Goal: Task Accomplishment & Management: Complete application form

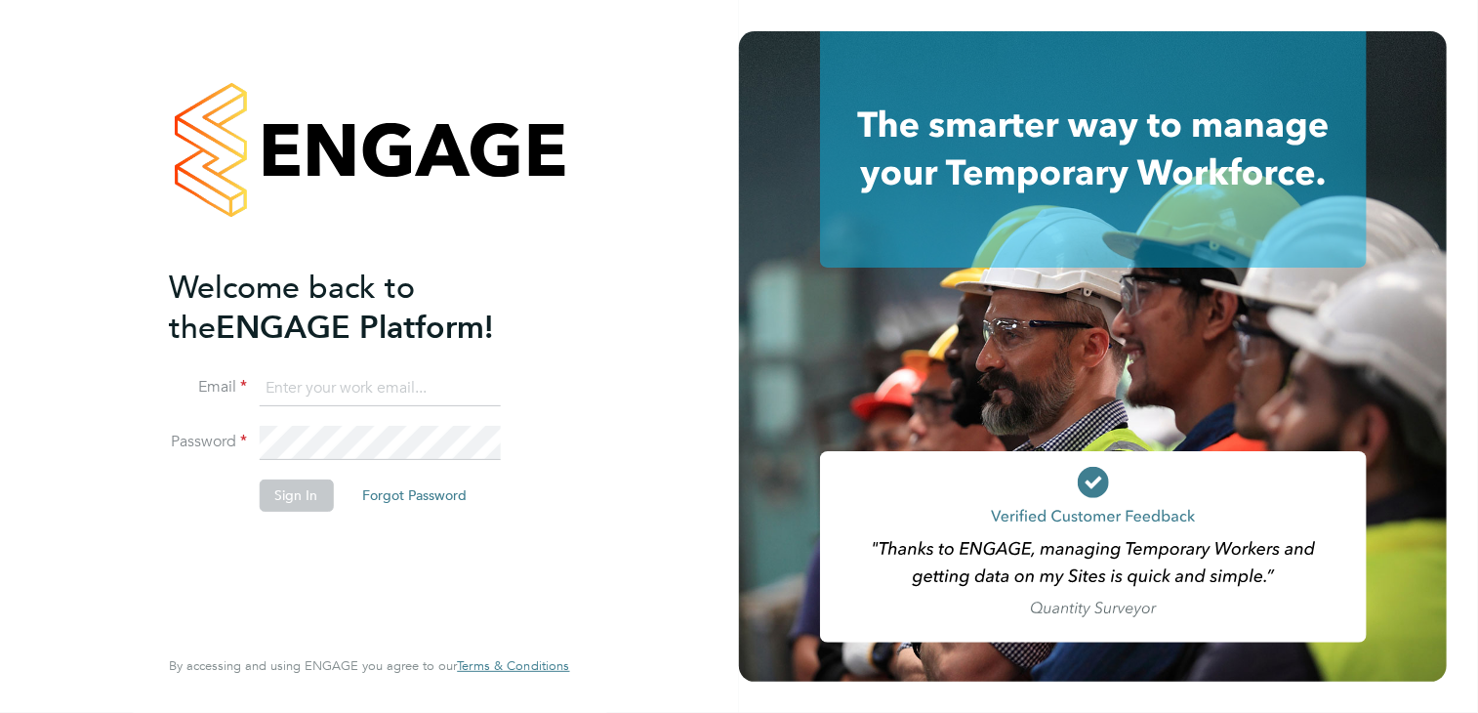
type input "Paulearle88@gmail.com"
click at [297, 493] on button "Sign In" at bounding box center [296, 494] width 74 height 31
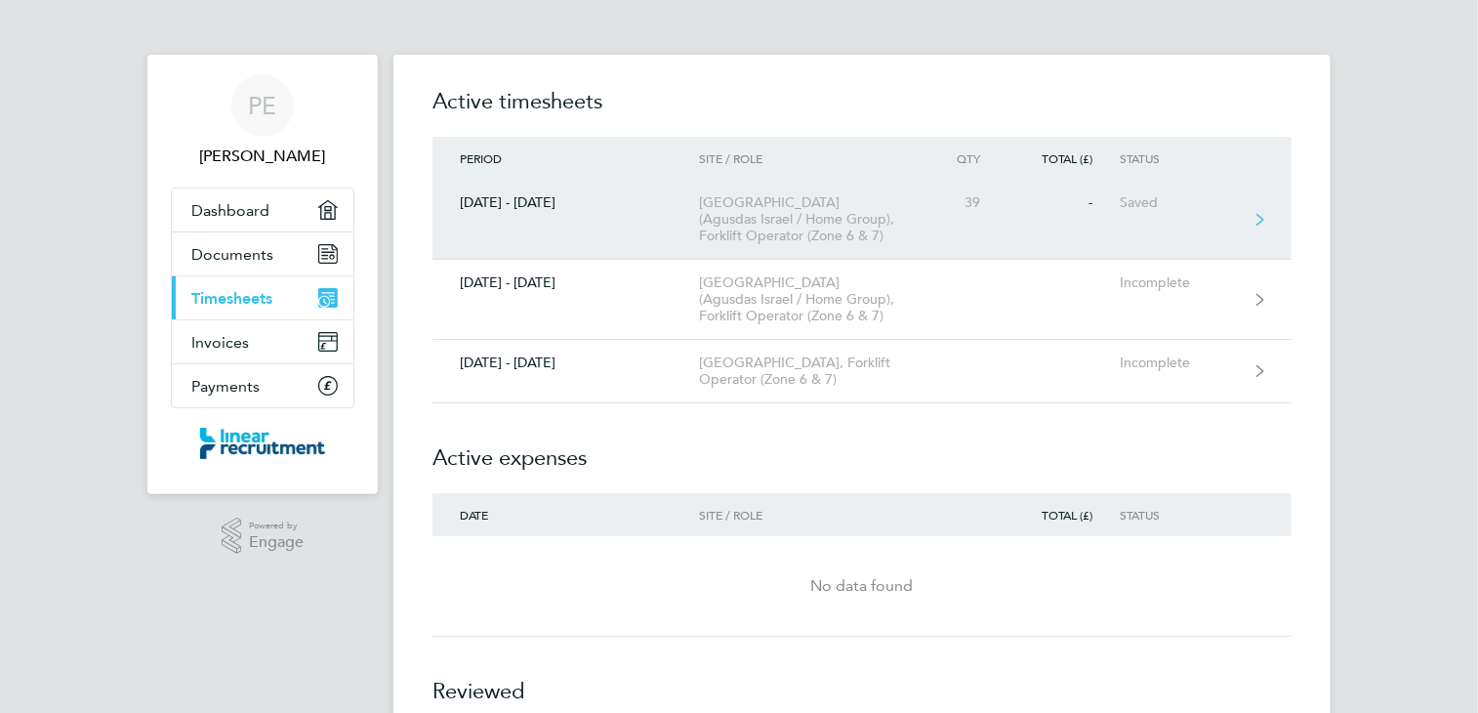
click at [774, 204] on div "[GEOGRAPHIC_DATA] (Agusdas Israel / Home Group), Forklift Operator (Zone 6 & 7)" at bounding box center [811, 219] width 224 height 50
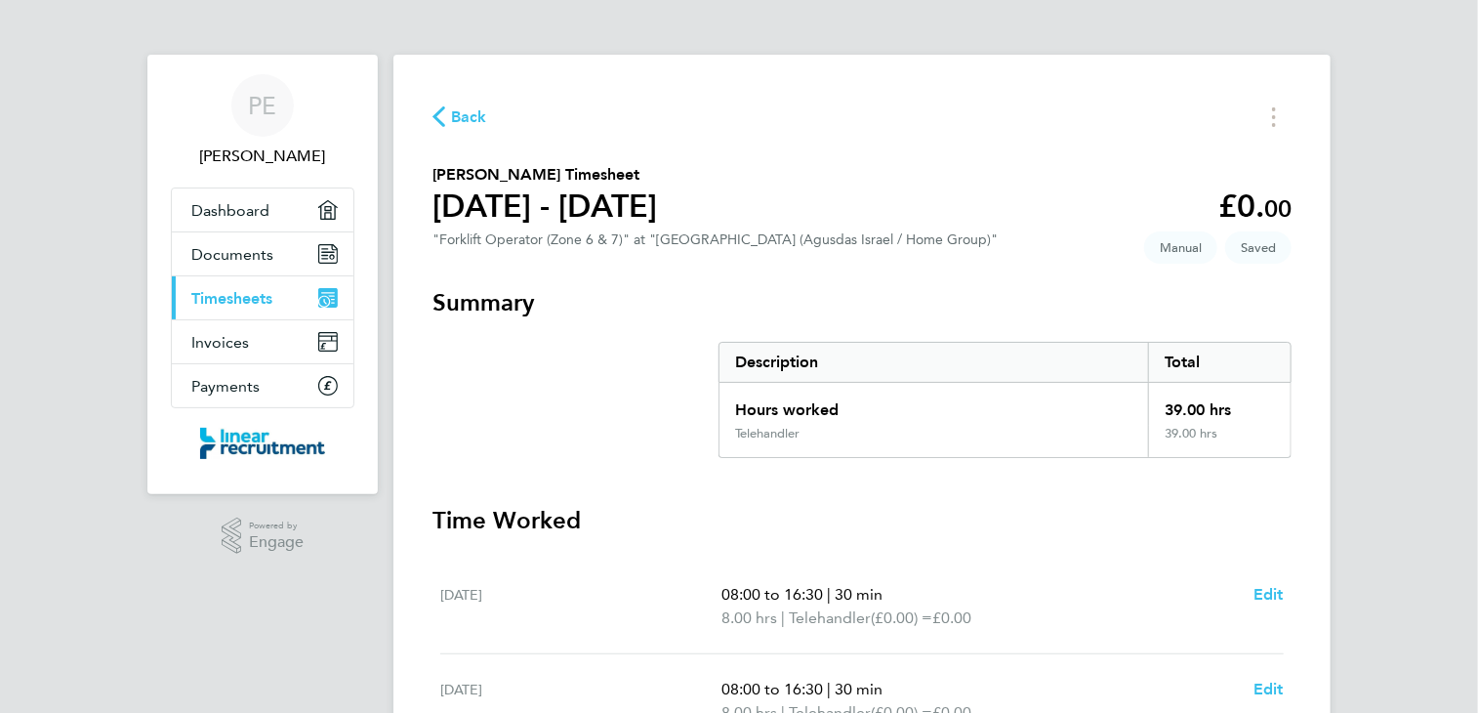
click at [453, 118] on span "Back" at bounding box center [469, 116] width 36 height 23
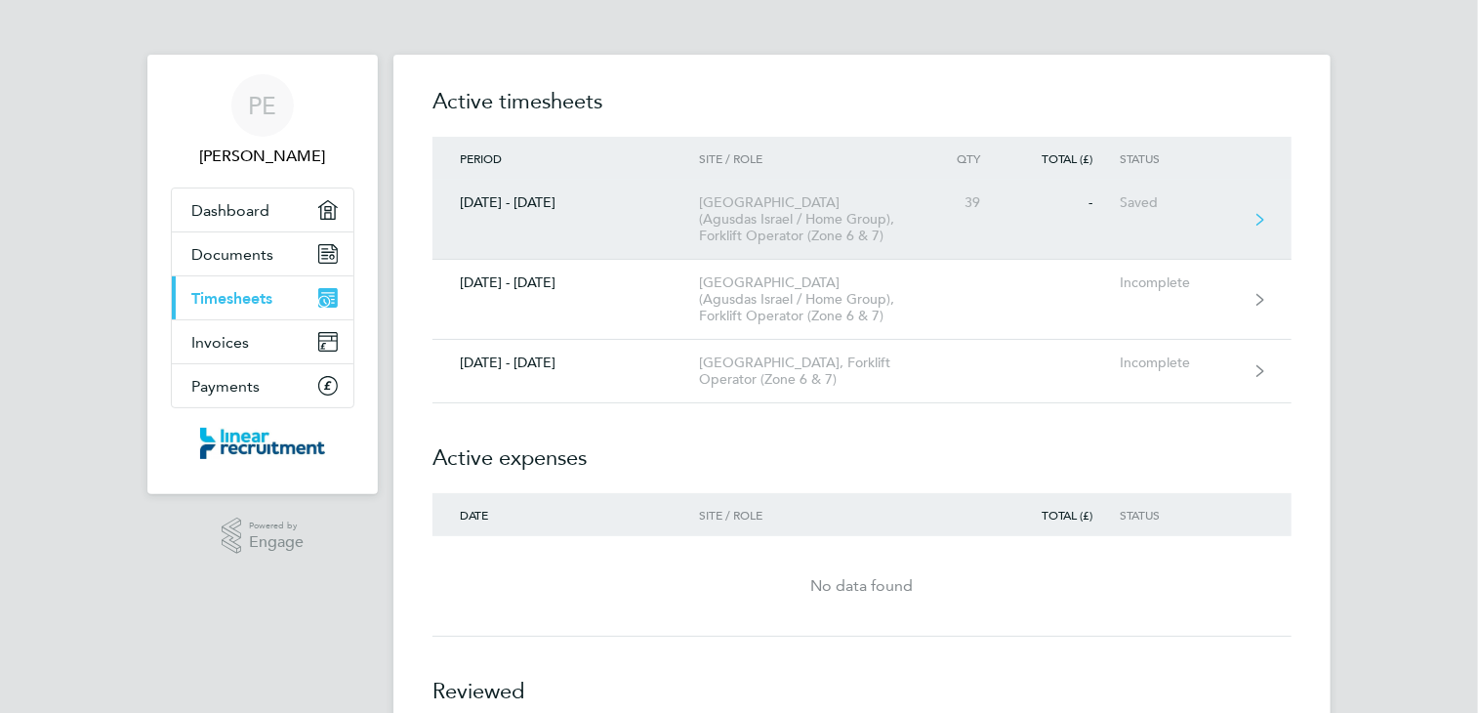
click at [1269, 219] on link "[DATE] - [DATE] [GEOGRAPHIC_DATA] (Agusdas Israel / Home Group), Forklift Opera…" at bounding box center [861, 220] width 859 height 80
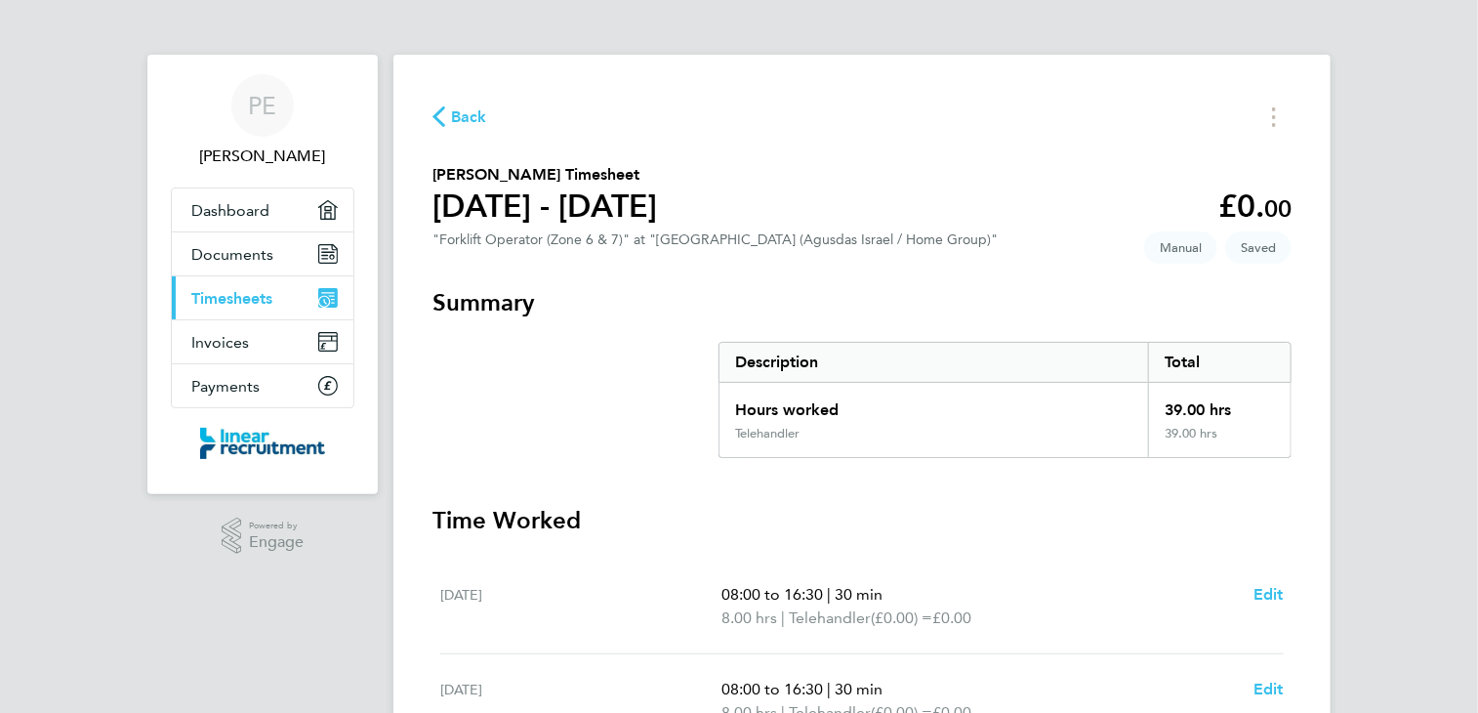
click at [468, 126] on span "Back" at bounding box center [469, 116] width 36 height 23
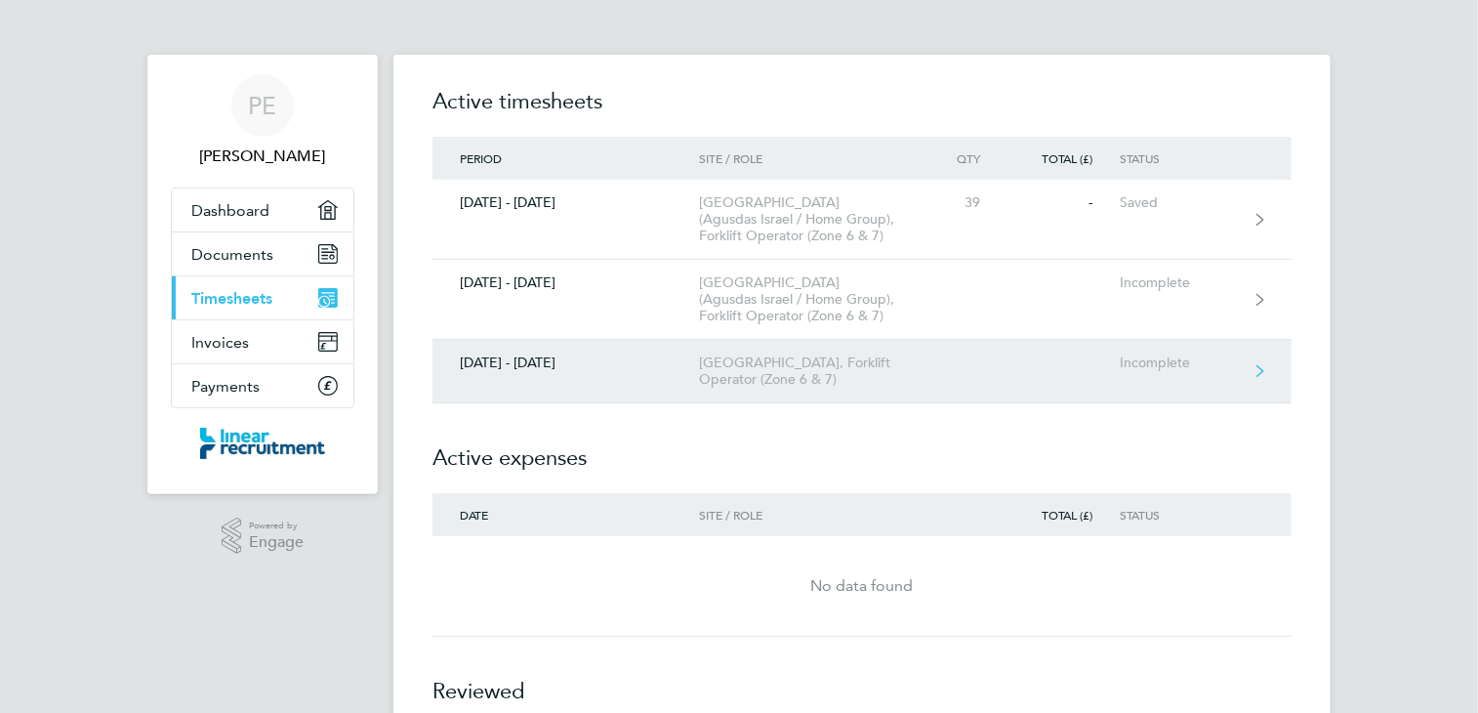
click at [812, 366] on div "[GEOGRAPHIC_DATA], Forklift Operator (Zone 6 & 7)" at bounding box center [811, 370] width 224 height 33
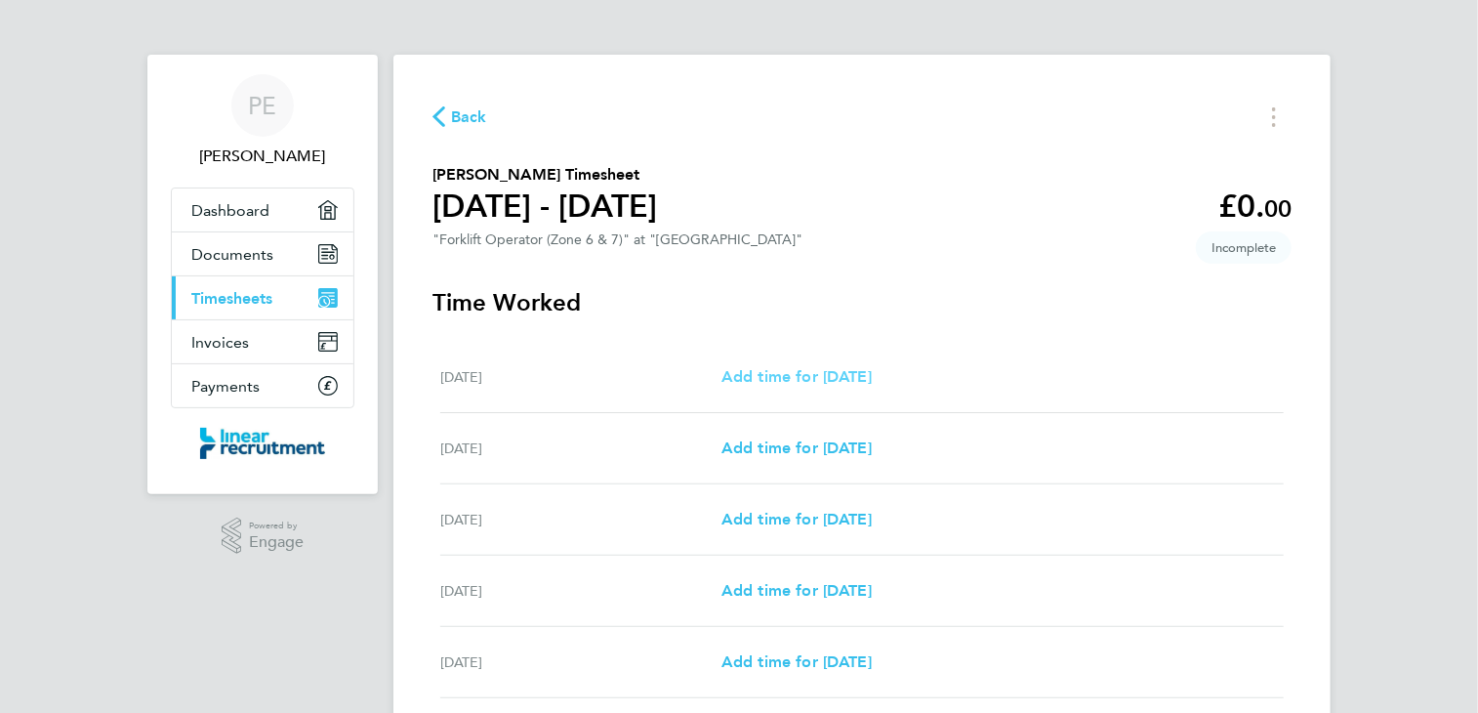
click at [827, 376] on span "Add time for [DATE]" at bounding box center [796, 376] width 150 height 19
select select "30"
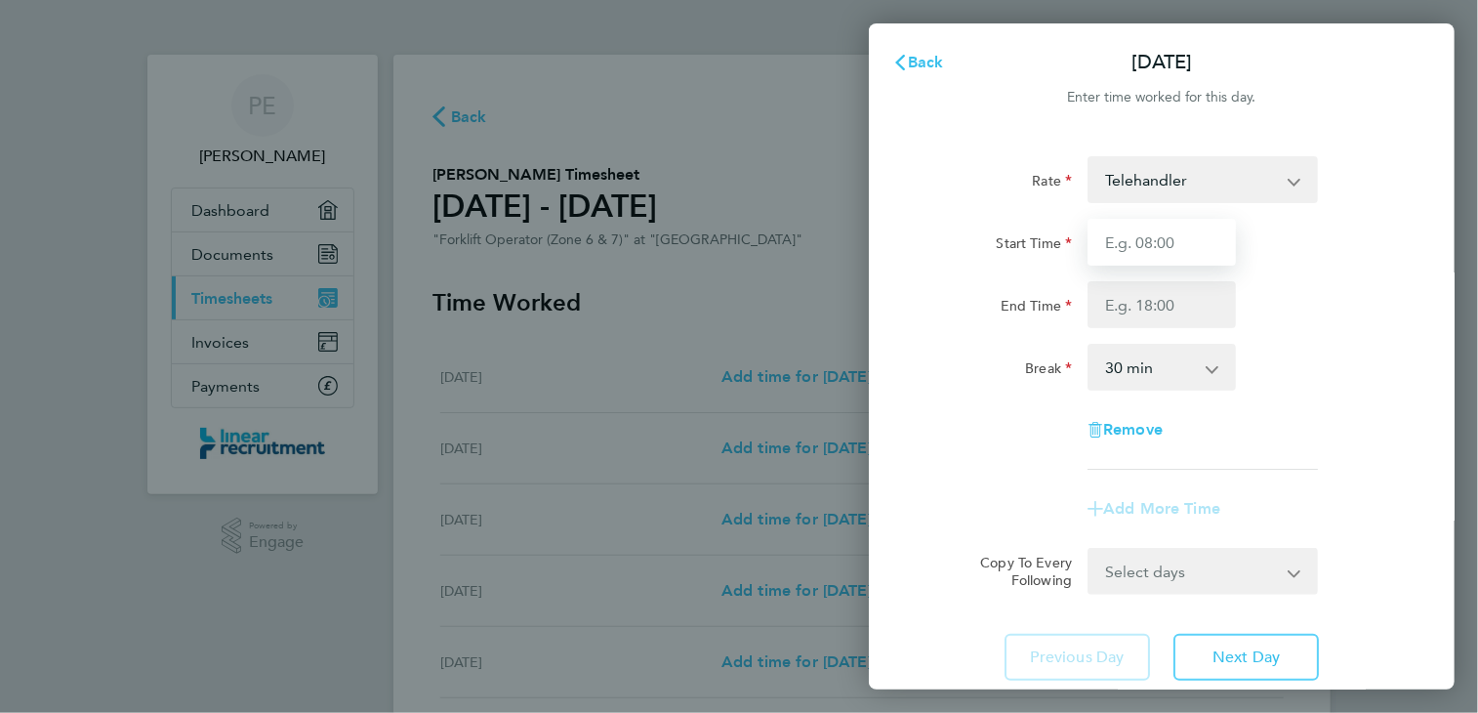
click at [1154, 250] on input "Start Time" at bounding box center [1161, 242] width 148 height 47
type input "08:00"
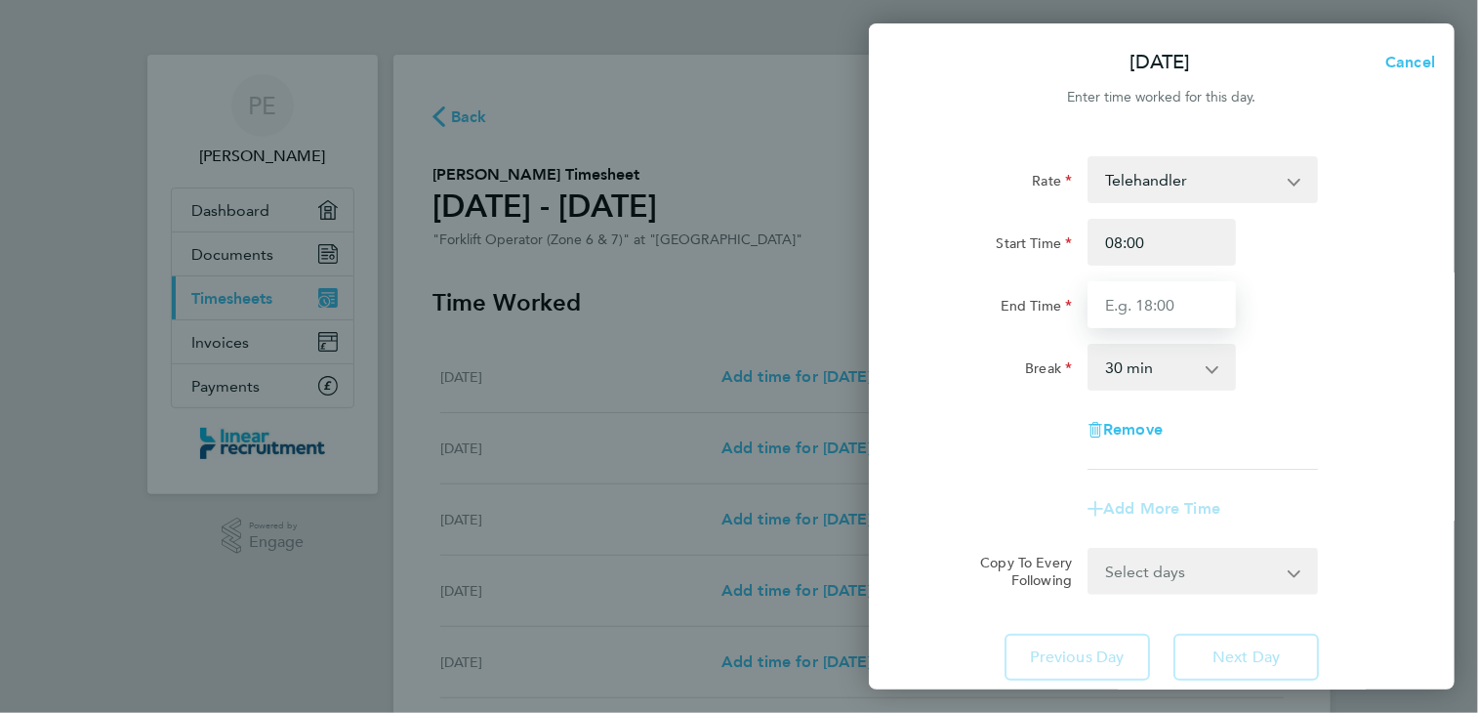
click at [1159, 302] on input "End Time" at bounding box center [1161, 304] width 148 height 47
type input "16:30"
click at [1303, 315] on div "End Time 16:30" at bounding box center [1162, 304] width 492 height 47
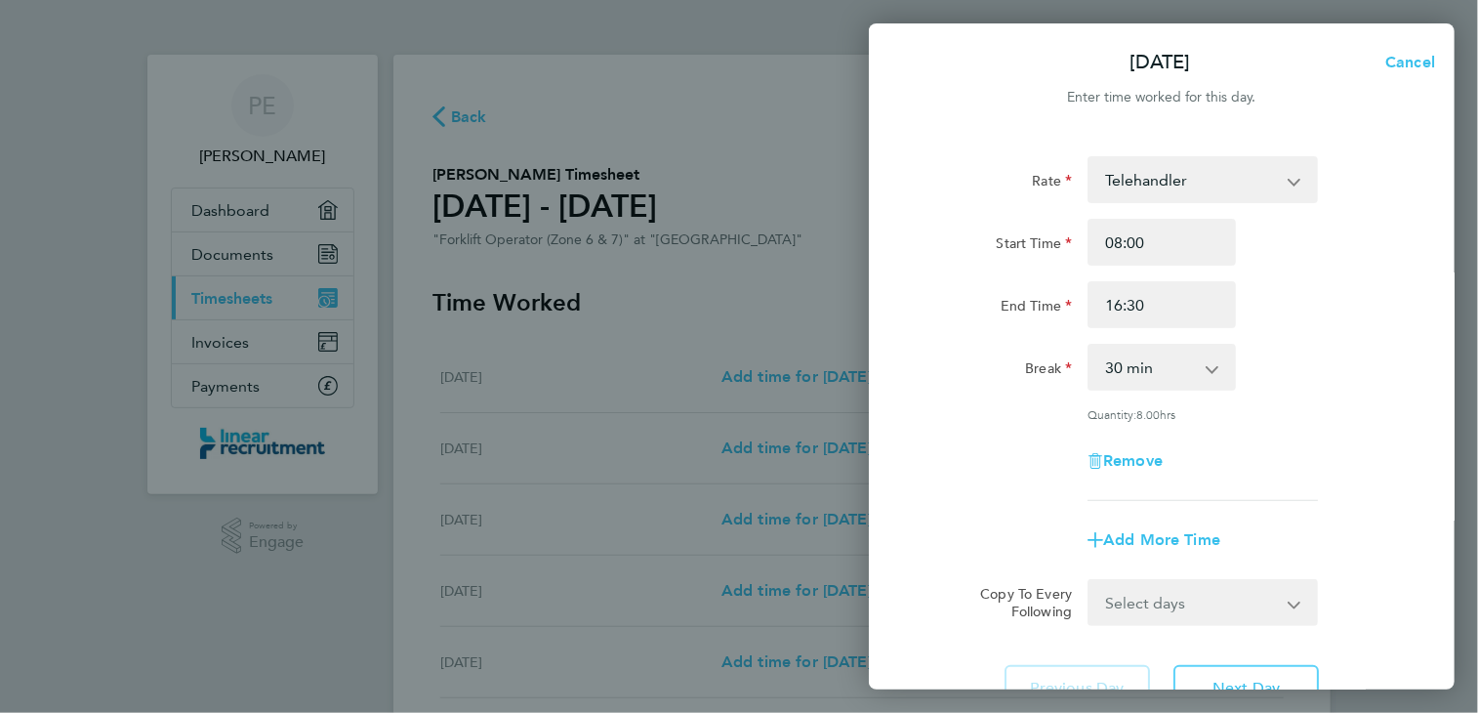
click at [1200, 599] on select "Select days Day Weekday (Mon-Fri) Weekend (Sat-Sun) [DATE] [DATE] [DATE] [DATE]…" at bounding box center [1191, 602] width 205 height 43
select select "WEEKDAY"
click at [1089, 581] on select "Select days Day Weekday (Mon-Fri) Weekend (Sat-Sun) [DATE] [DATE] [DATE] [DATE]…" at bounding box center [1191, 602] width 205 height 43
select select "[DATE]"
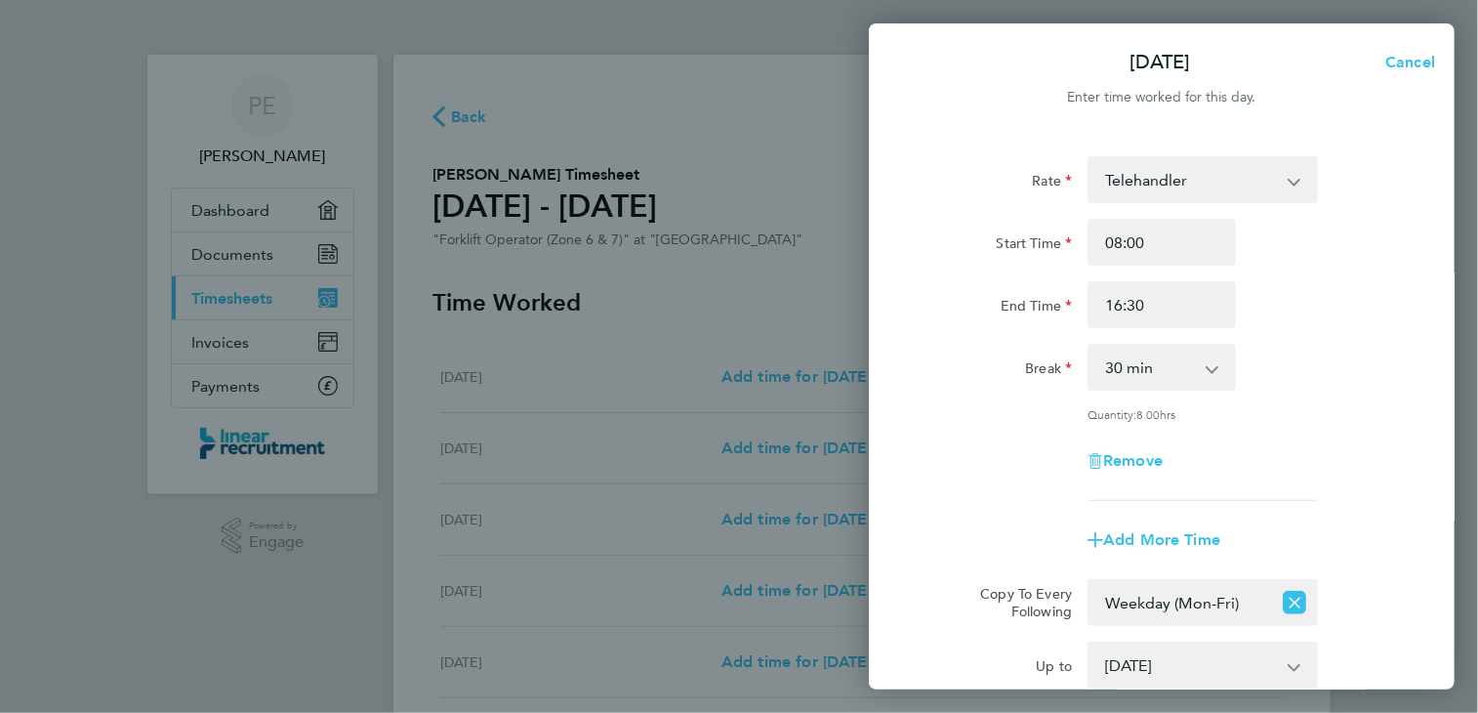
click at [1426, 368] on div "Rate Telehandler Start Time 08:00 End Time 16:30 Break 0 min 15 min 30 min 45 m…" at bounding box center [1162, 477] width 586 height 688
click at [1291, 667] on select "[DATE] [DATE] [DATE] [DATE] [DATE] [DATE]" at bounding box center [1190, 664] width 203 height 43
click at [1421, 472] on div "Rate Telehandler Start Time 08:00 End Time 16:30 Break 0 min 15 min 30 min 45 m…" at bounding box center [1162, 477] width 586 height 688
drag, startPoint x: 938, startPoint y: 294, endPoint x: 955, endPoint y: 138, distance: 157.0
click at [955, 138] on div "Rate Telehandler Start Time 08:00 End Time 16:30 Break 0 min 15 min 30 min 45 m…" at bounding box center [1162, 477] width 586 height 688
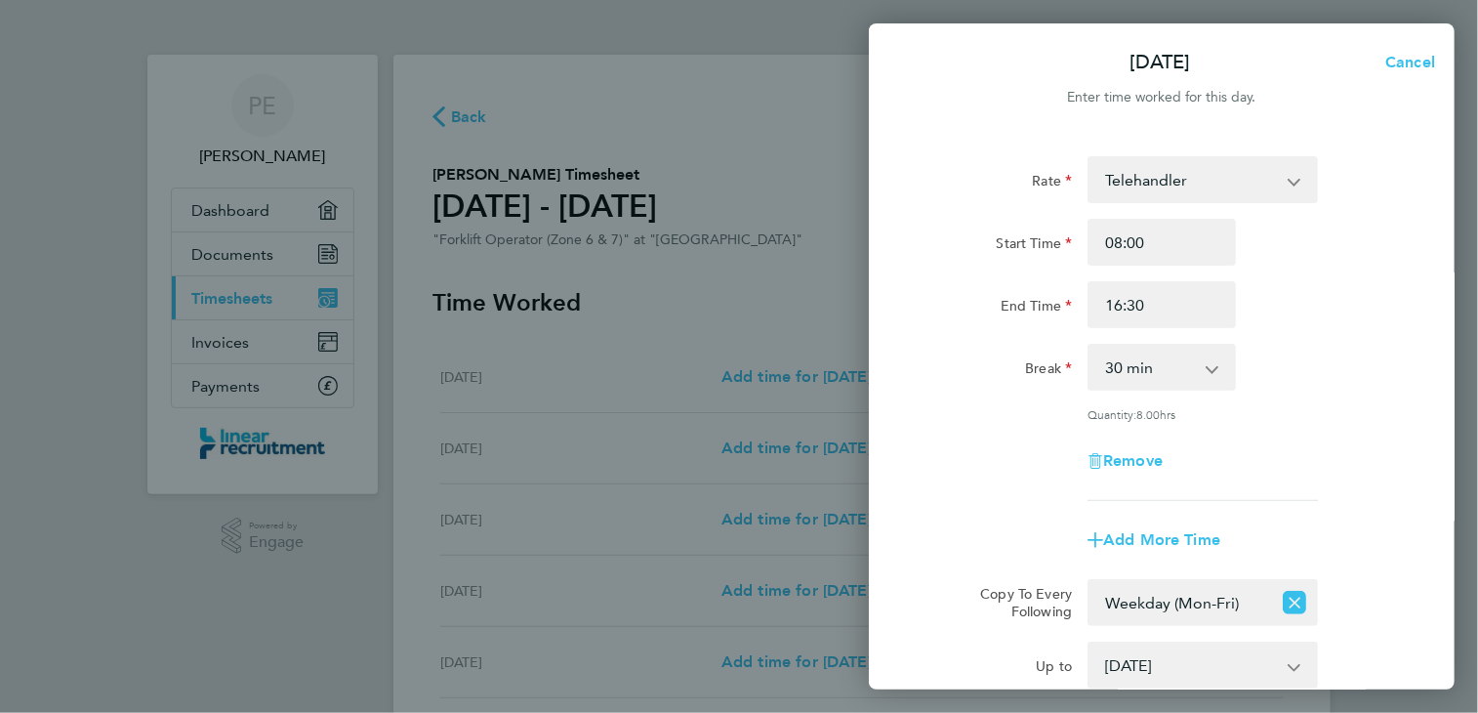
click at [1347, 321] on div "End Time 16:30" at bounding box center [1162, 304] width 492 height 47
drag, startPoint x: 1388, startPoint y: 510, endPoint x: 1370, endPoint y: 340, distance: 170.7
click at [1370, 340] on app-timesheet-line-form-group "Rate Telehandler Start Time 08:00 End Time 16:30 Break 0 min 15 min 30 min 45 m…" at bounding box center [1161, 359] width 476 height 407
click at [1405, 438] on div "Remove" at bounding box center [1162, 460] width 492 height 47
click at [703, 149] on div "[DATE] Cancel Enter time worked for this day. Rate Telehandler Start Time 08:00…" at bounding box center [739, 356] width 1478 height 713
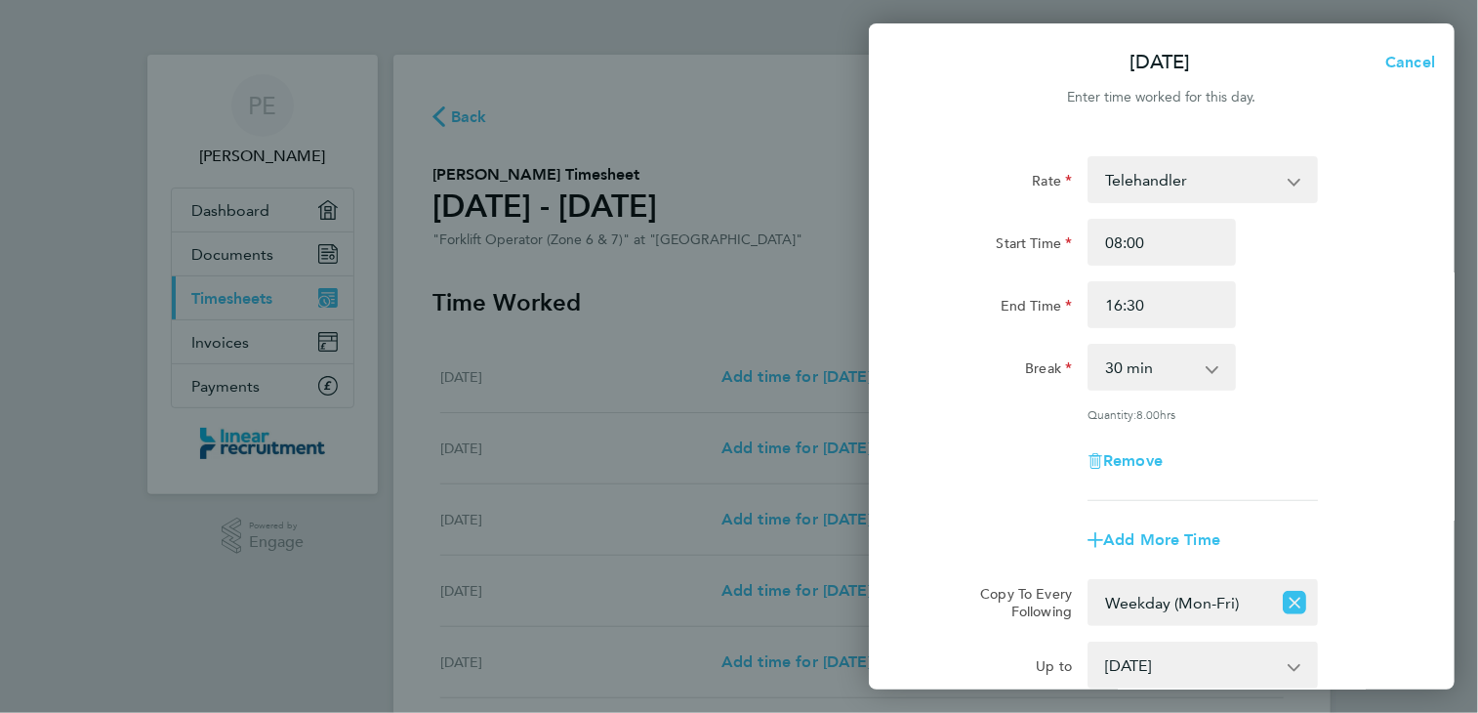
click at [1289, 672] on select "[DATE] [DATE] [DATE] [DATE] [DATE] [DATE]" at bounding box center [1190, 664] width 203 height 43
click at [1426, 544] on div "Rate Telehandler Start Time 08:00 End Time 16:30 Break 0 min 15 min 30 min 45 m…" at bounding box center [1162, 477] width 586 height 688
click at [1426, 545] on div "Rate Telehandler Start Time 08:00 End Time 16:30 Break 0 min 15 min 30 min 45 m…" at bounding box center [1162, 477] width 586 height 688
click at [679, 106] on div "[DATE] Cancel Enter time worked for this day. Rate Telehandler Start Time 08:00…" at bounding box center [739, 356] width 1478 height 713
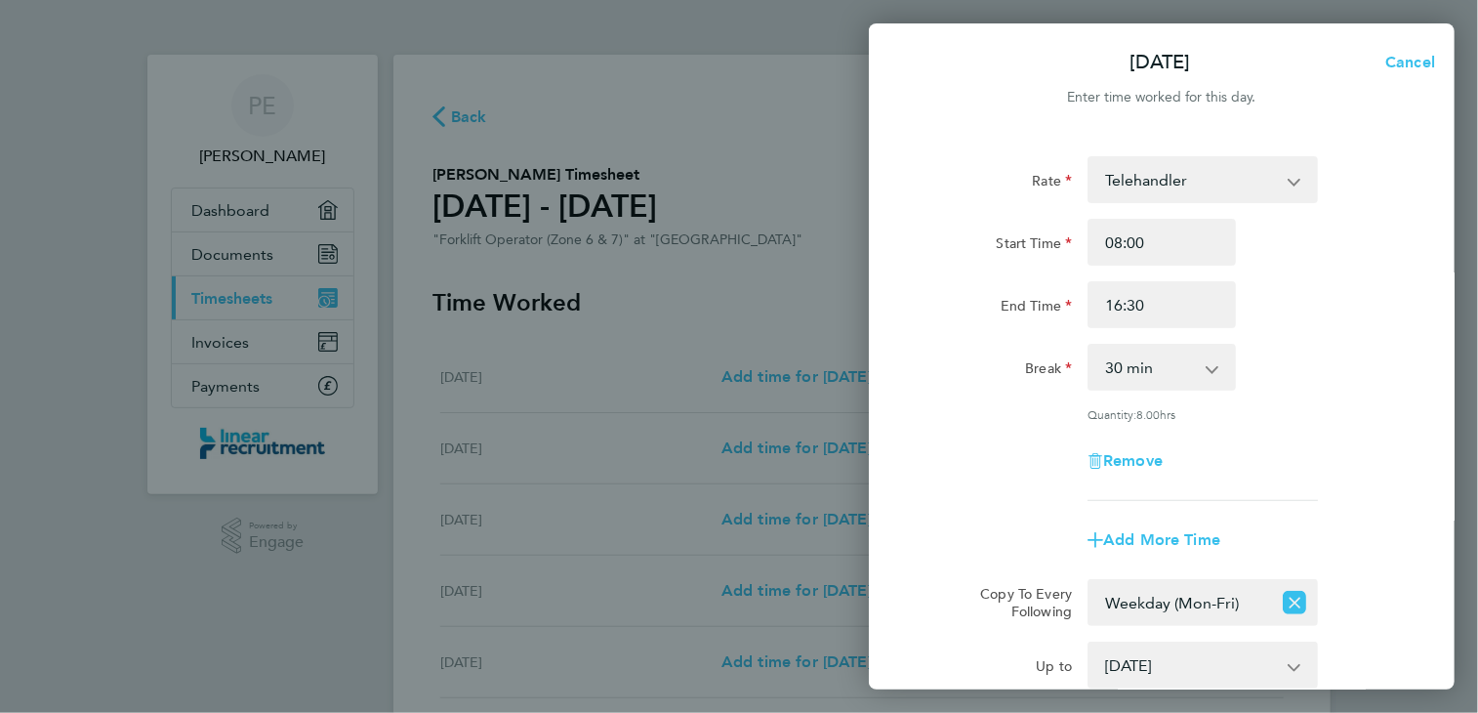
click at [460, 133] on div "[DATE] Cancel Enter time worked for this day. Rate Telehandler Start Time 08:00…" at bounding box center [739, 356] width 1478 height 713
click at [1411, 54] on span "Cancel" at bounding box center [1407, 62] width 56 height 19
select select "0: null"
select select "30"
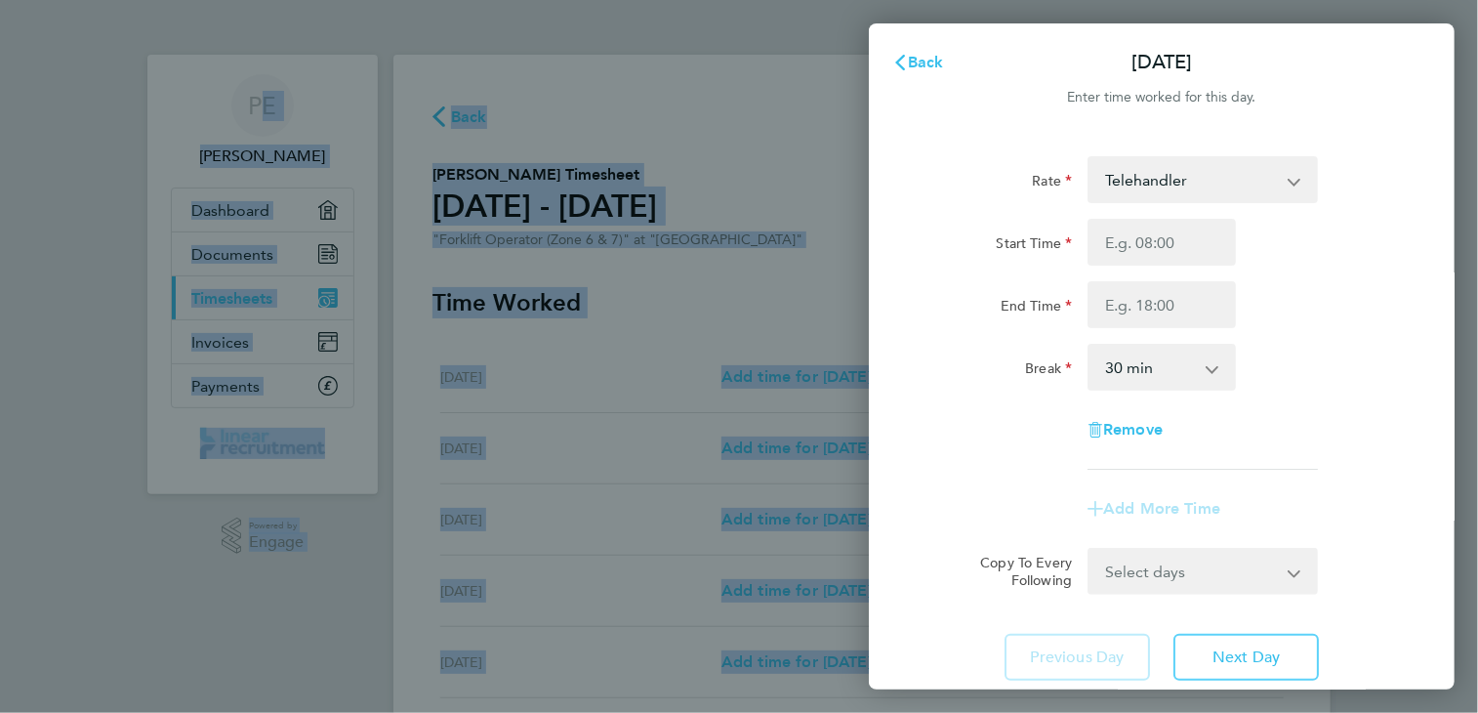
drag, startPoint x: 749, startPoint y: 145, endPoint x: 675, endPoint y: -85, distance: 241.7
click at [675, 0] on html "PE [PERSON_NAME] Applications: Dashboard Documents Current page: Timesheets Inv…" at bounding box center [739, 0] width 1478 height 0
click at [915, 68] on span "Back" at bounding box center [926, 62] width 36 height 19
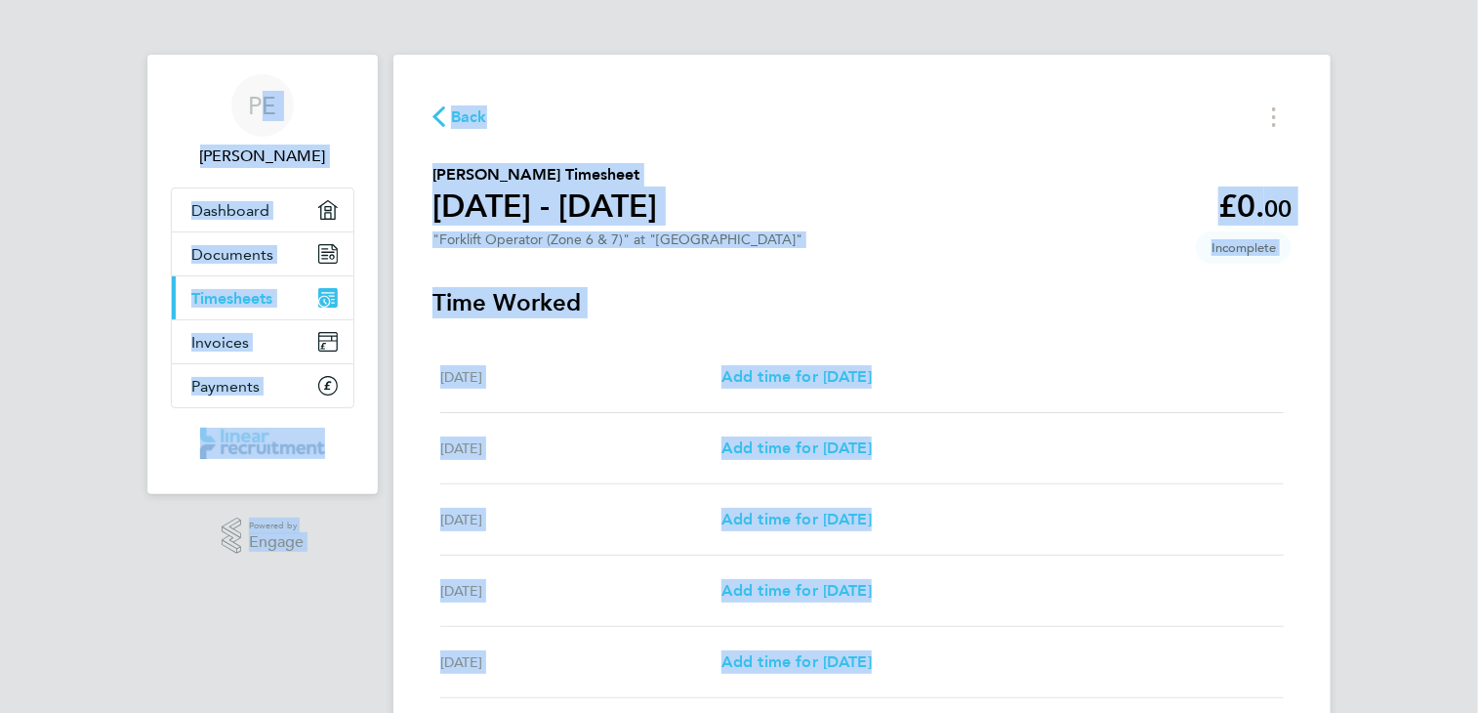
click at [826, 78] on div "Back [PERSON_NAME] Timesheet [DATE] - [DATE] £0. 00 "Forklift Operator (Zone 6 …" at bounding box center [861, 518] width 937 height 926
drag, startPoint x: 1383, startPoint y: 274, endPoint x: 1396, endPoint y: 37, distance: 237.5
click at [1396, 37] on div "PE [PERSON_NAME] Applications: Dashboard Documents Current page: Timesheets Inv…" at bounding box center [739, 506] width 1478 height 1012
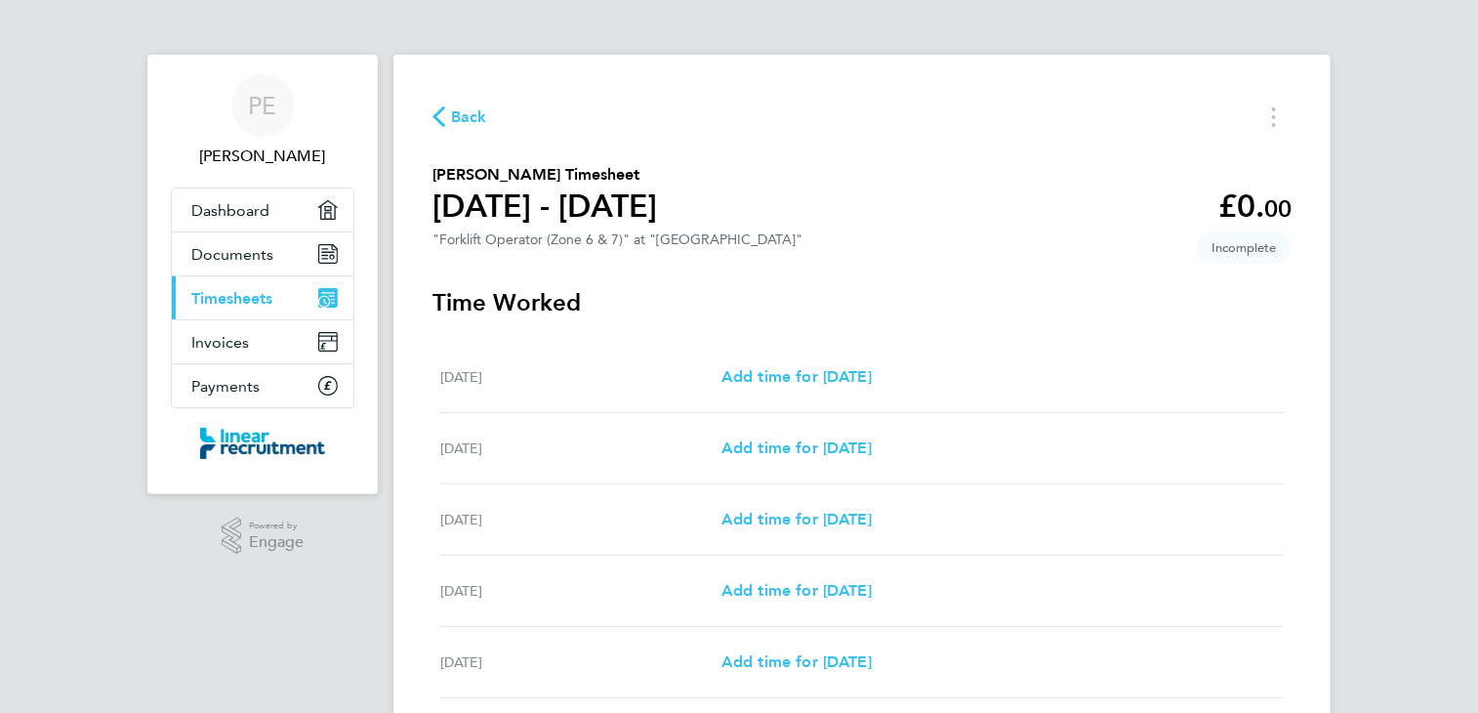
click at [898, 47] on ng-component "Back [PERSON_NAME] Timesheet [DATE] - [DATE] £0. 00 "Forklift Operator (Zone 6 …" at bounding box center [861, 490] width 937 height 981
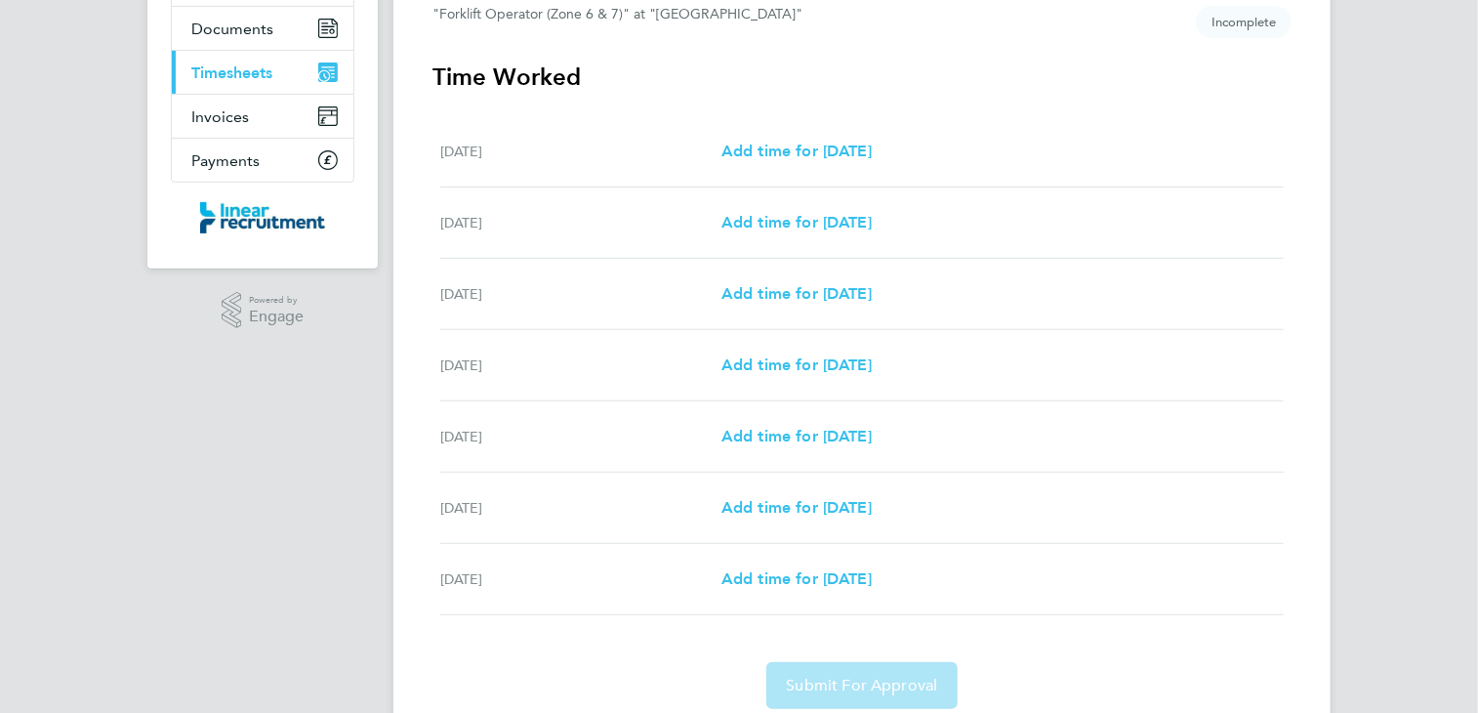
scroll to position [234, 0]
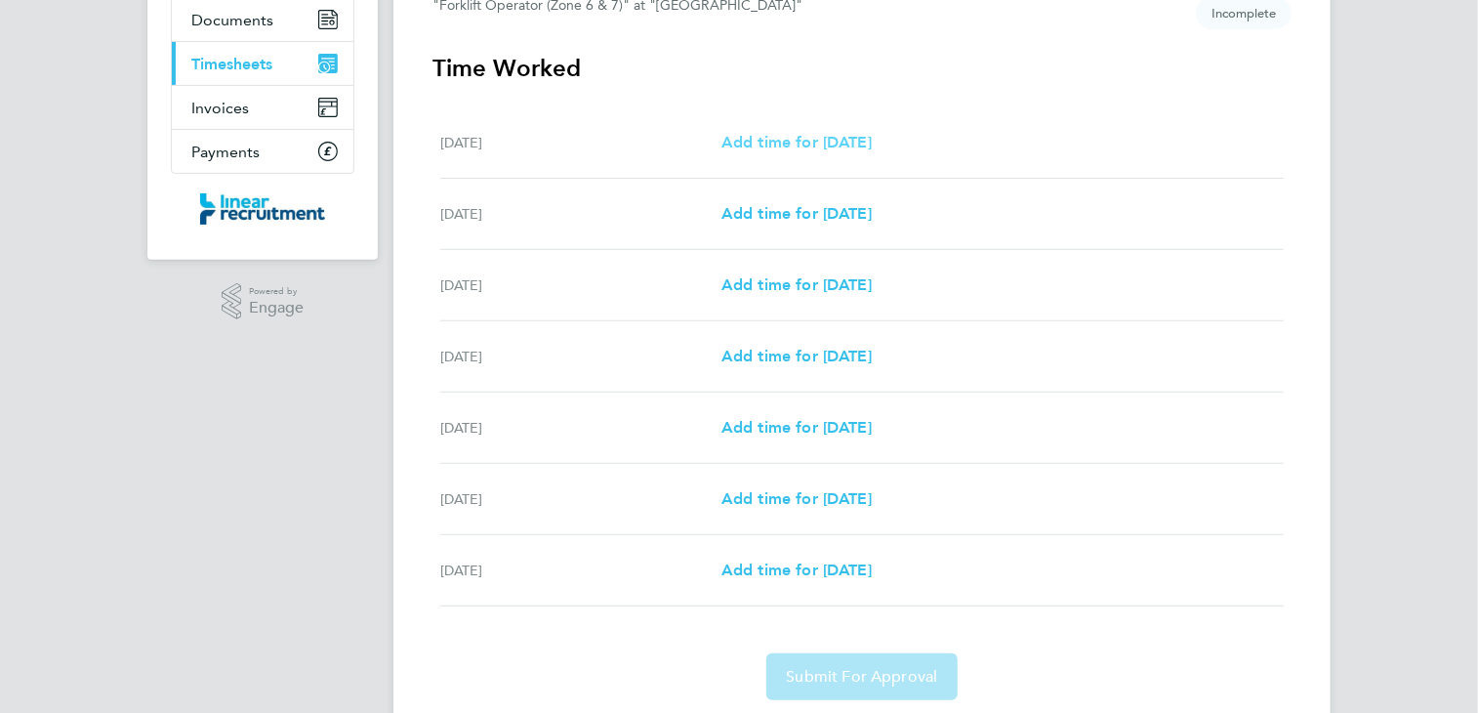
click at [852, 142] on span "Add time for [DATE]" at bounding box center [796, 142] width 150 height 19
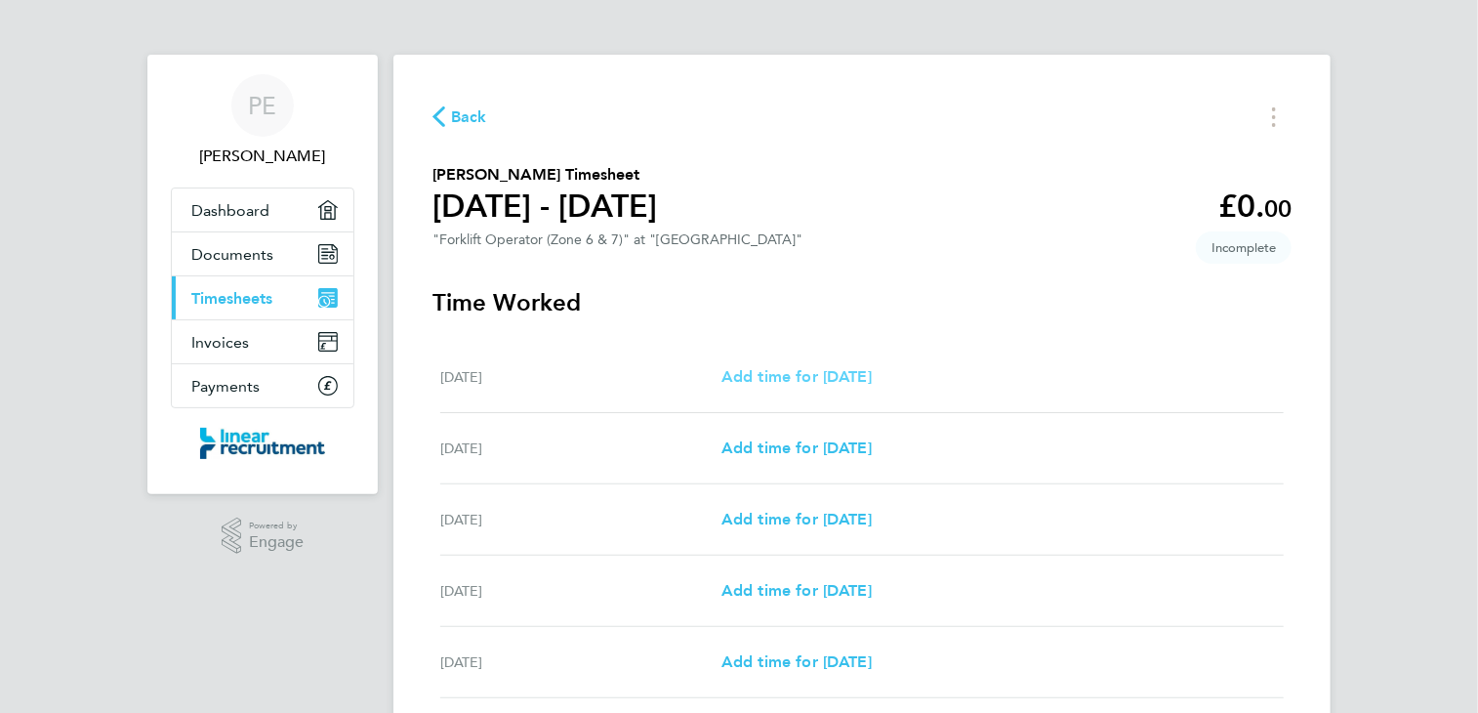
select select "30"
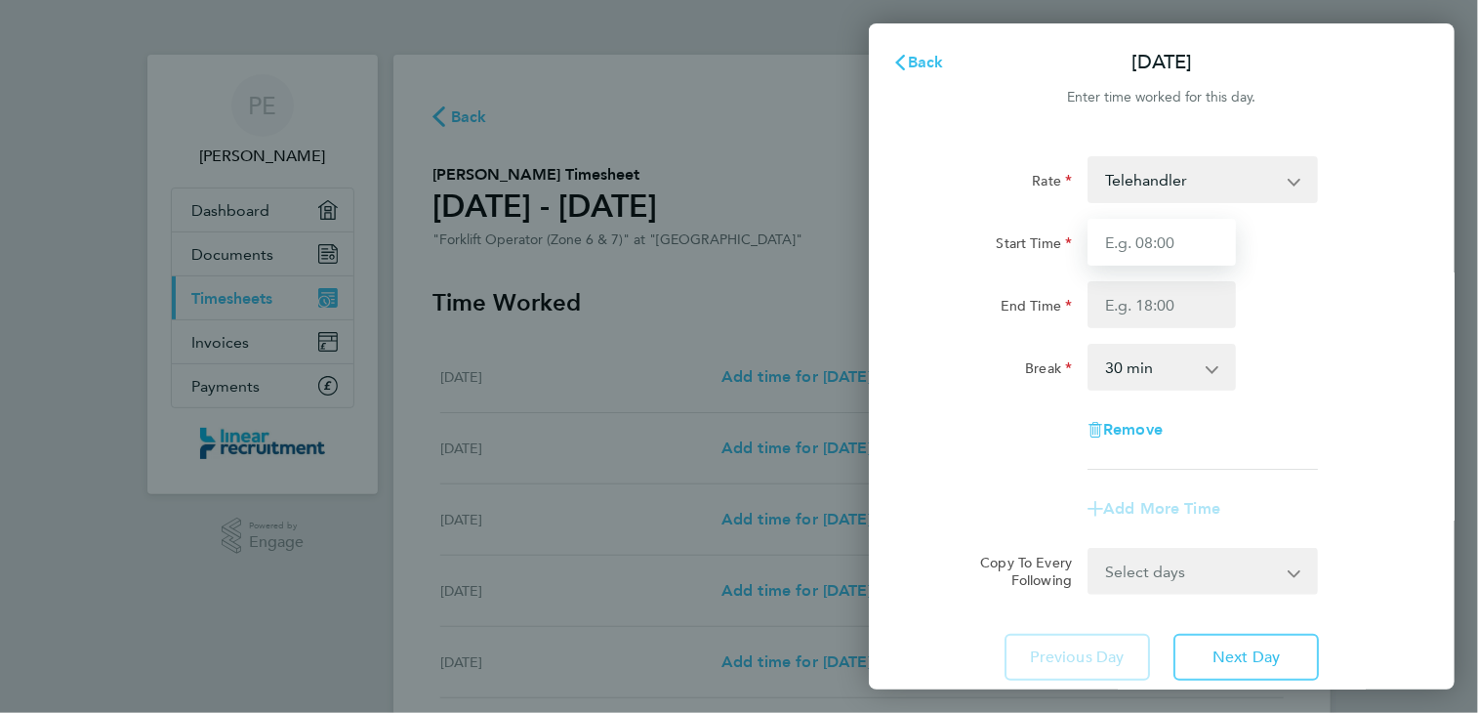
click at [1177, 256] on input "Start Time" at bounding box center [1161, 242] width 148 height 47
type input "08:00"
click at [1163, 309] on input "End Time" at bounding box center [1161, 304] width 148 height 47
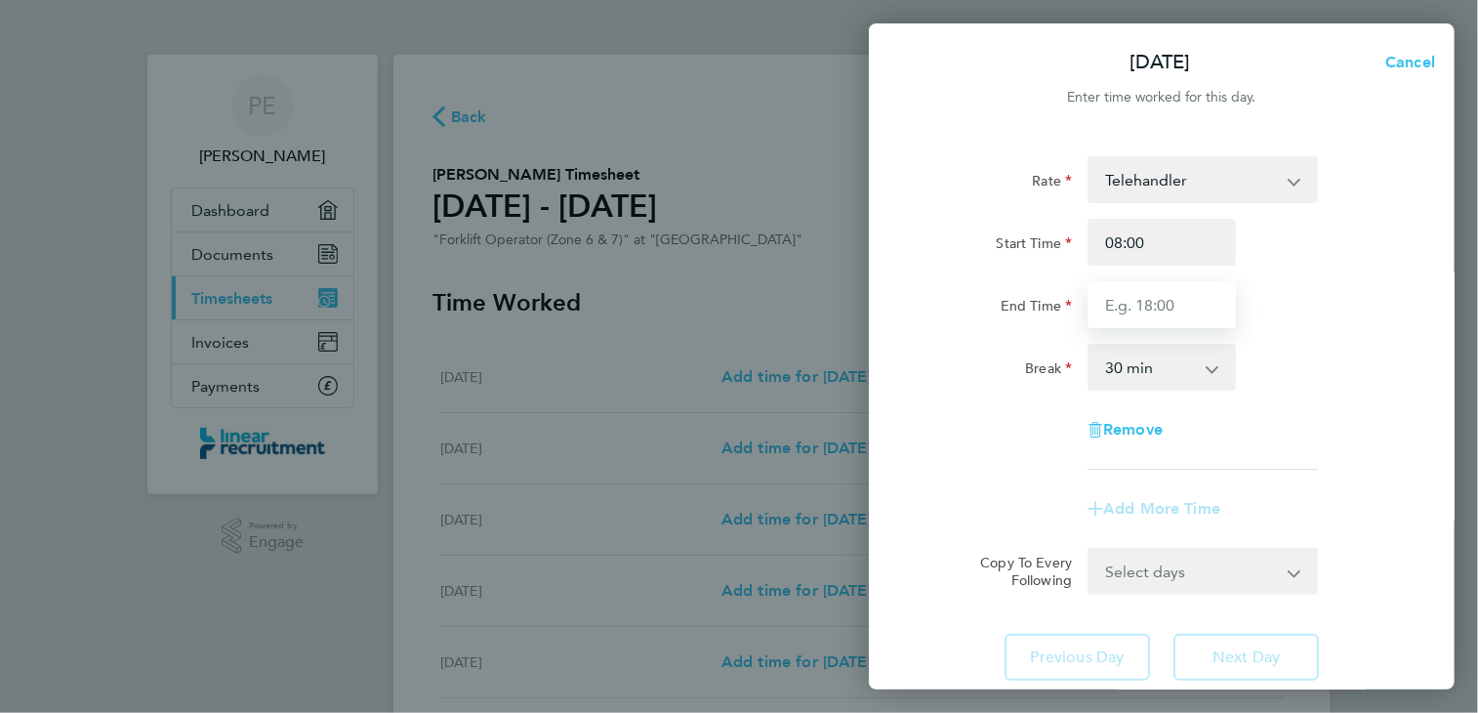
type input "16:30"
click at [1339, 347] on div "Break 0 min 15 min 30 min 45 min 60 min 75 min 90 min" at bounding box center [1162, 367] width 492 height 47
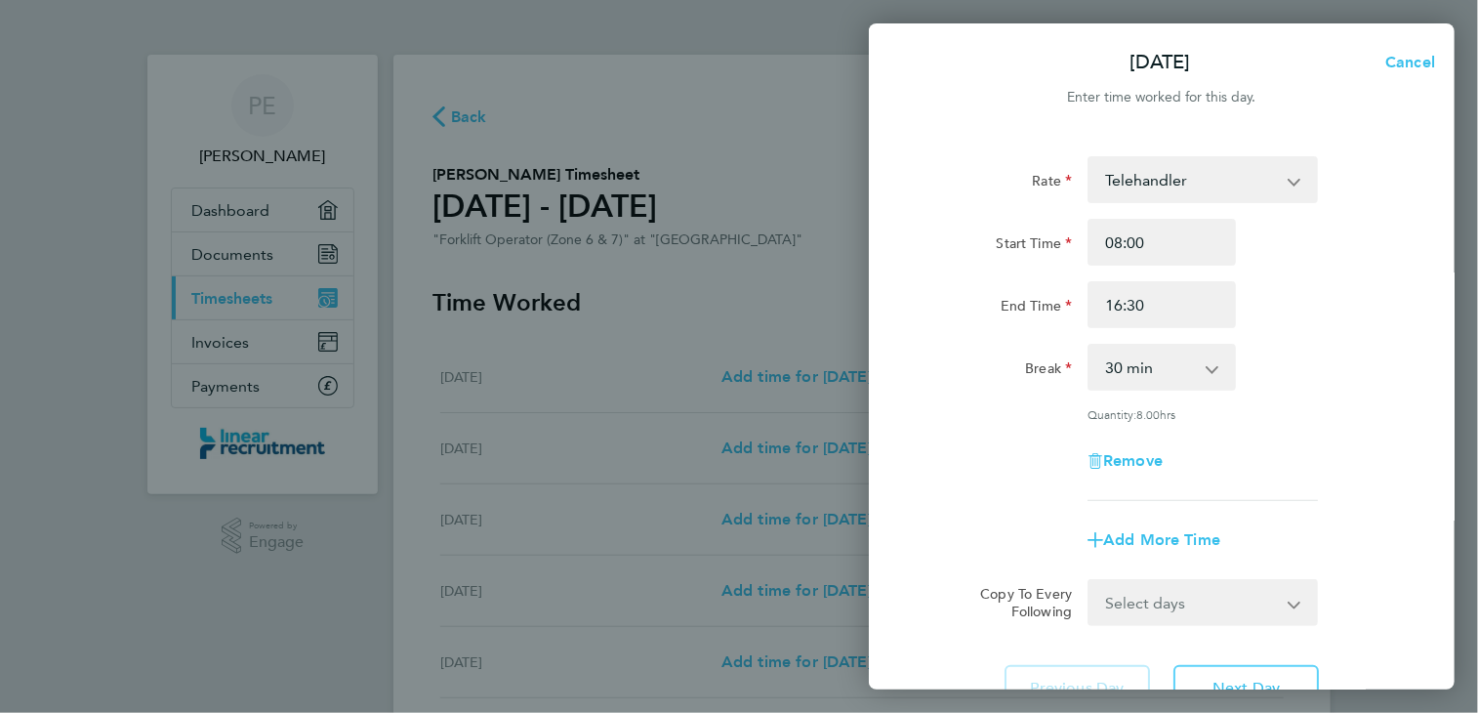
click at [1219, 593] on select "Select days Day Weekday (Mon-Fri) Weekend (Sat-Sun) [DATE] [DATE] [DATE] [DATE]…" at bounding box center [1191, 602] width 205 height 43
select select "WEEKDAY"
click at [1089, 581] on select "Select days Day Weekday (Mon-Fri) Weekend (Sat-Sun) [DATE] [DATE] [DATE] [DATE]…" at bounding box center [1191, 602] width 205 height 43
select select "[DATE]"
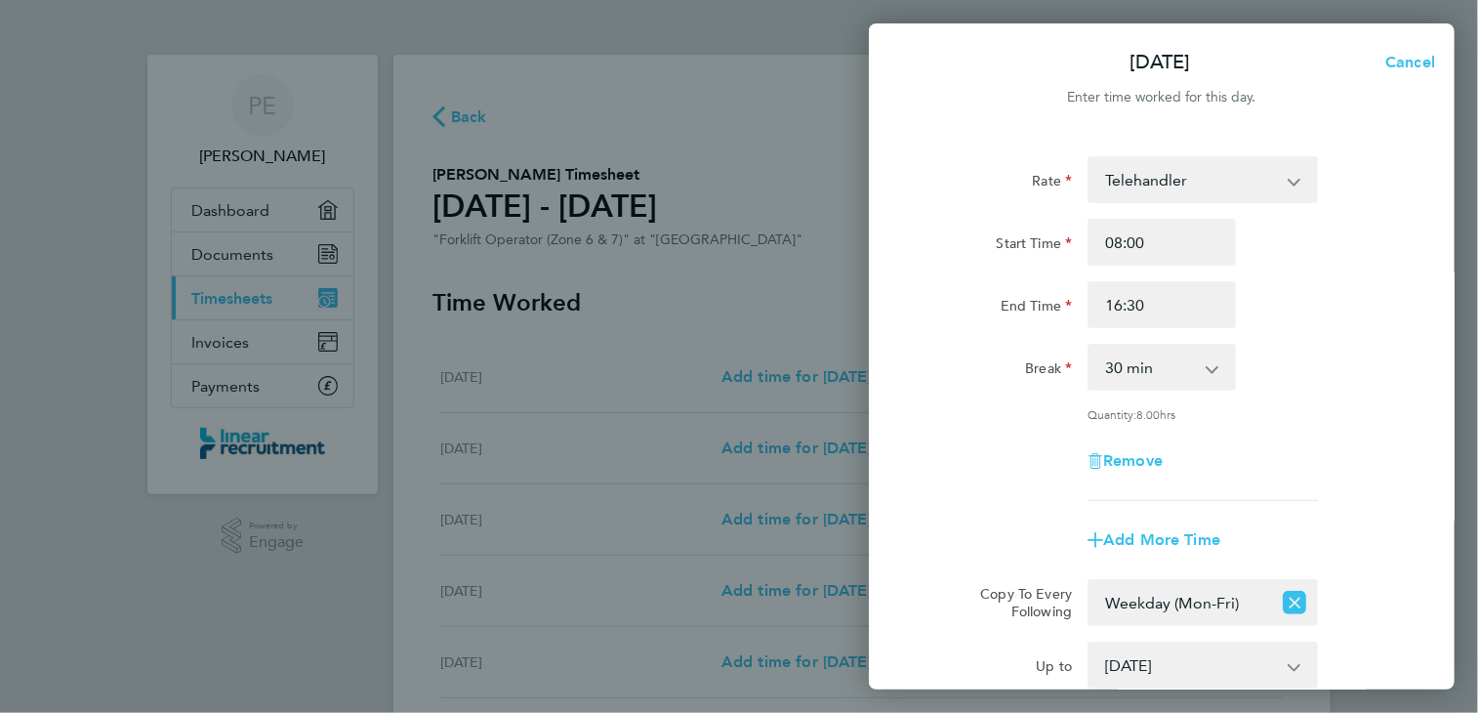
click at [1326, 446] on div "Remove" at bounding box center [1162, 460] width 492 height 47
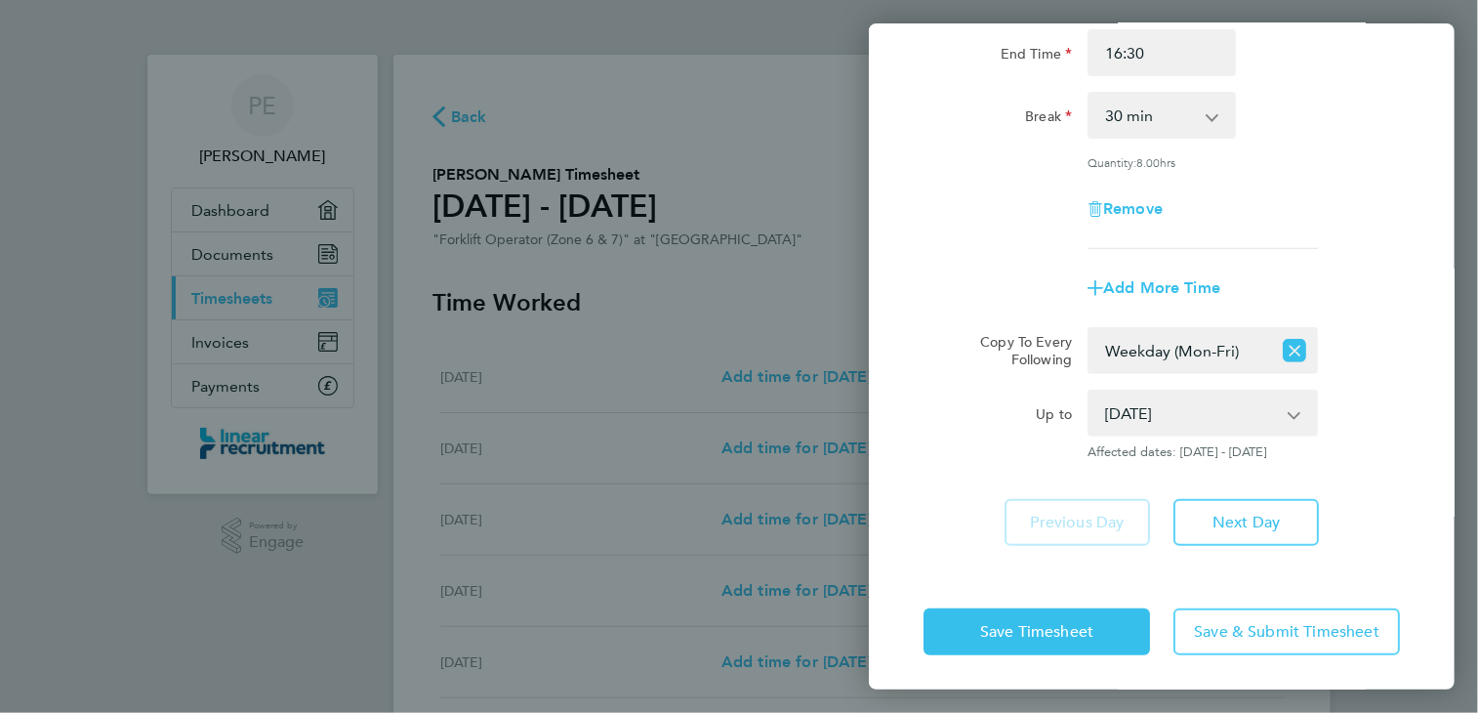
scroll to position [254, 0]
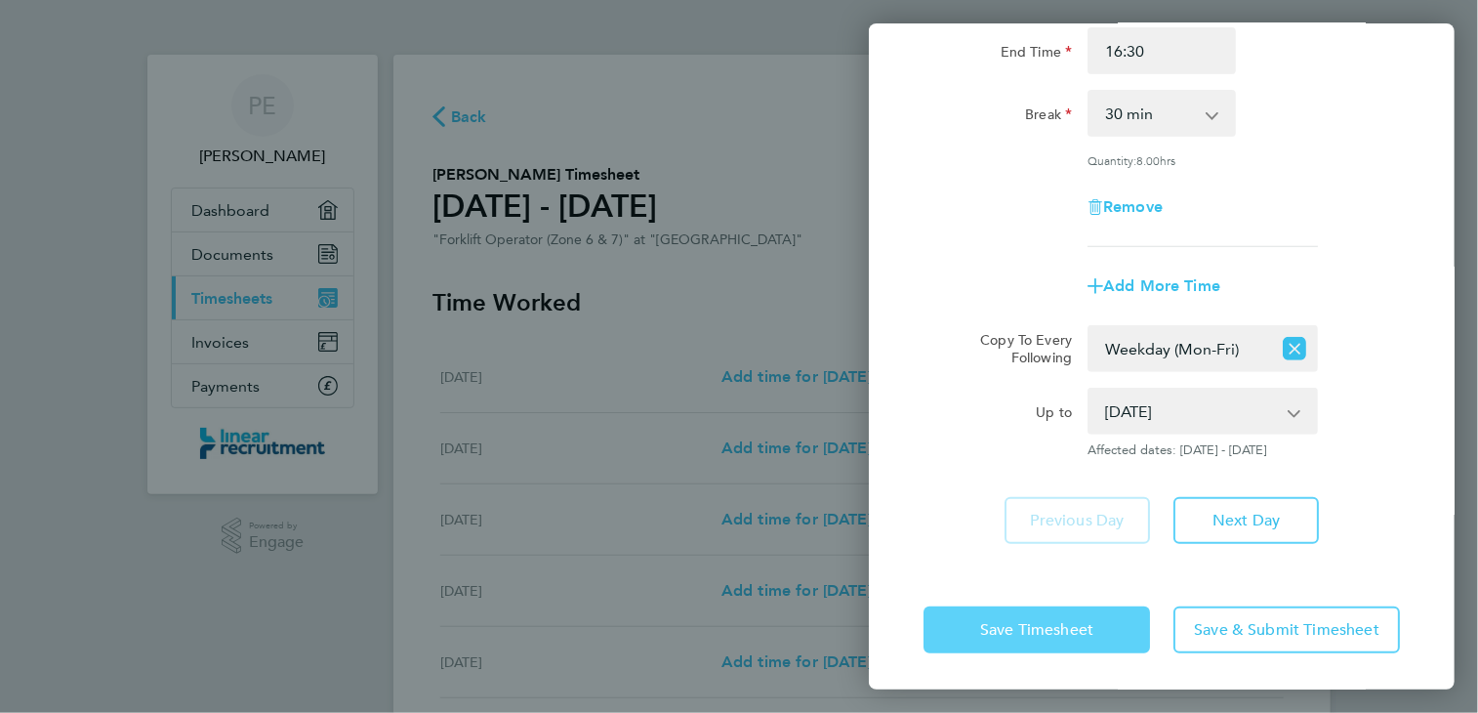
click at [1087, 622] on span "Save Timesheet" at bounding box center [1036, 630] width 113 height 20
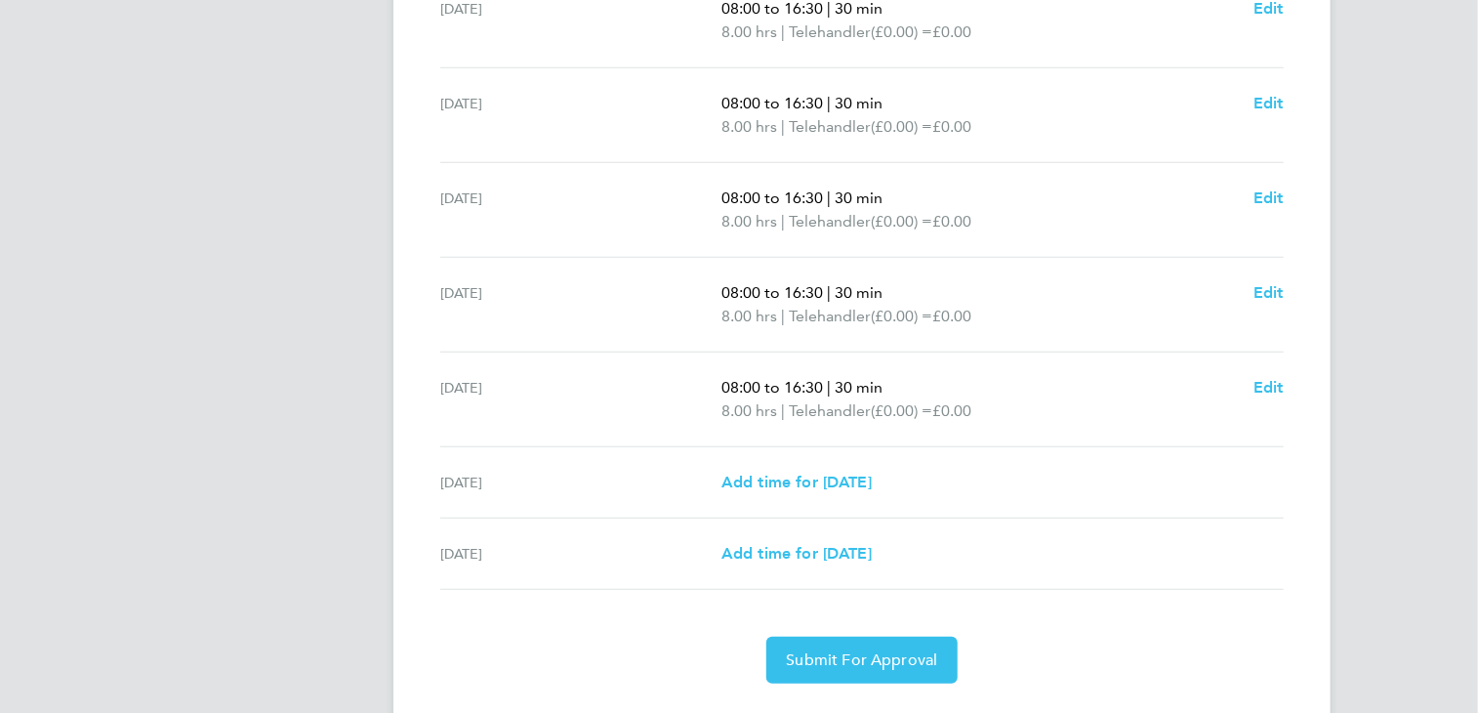
scroll to position [625, 0]
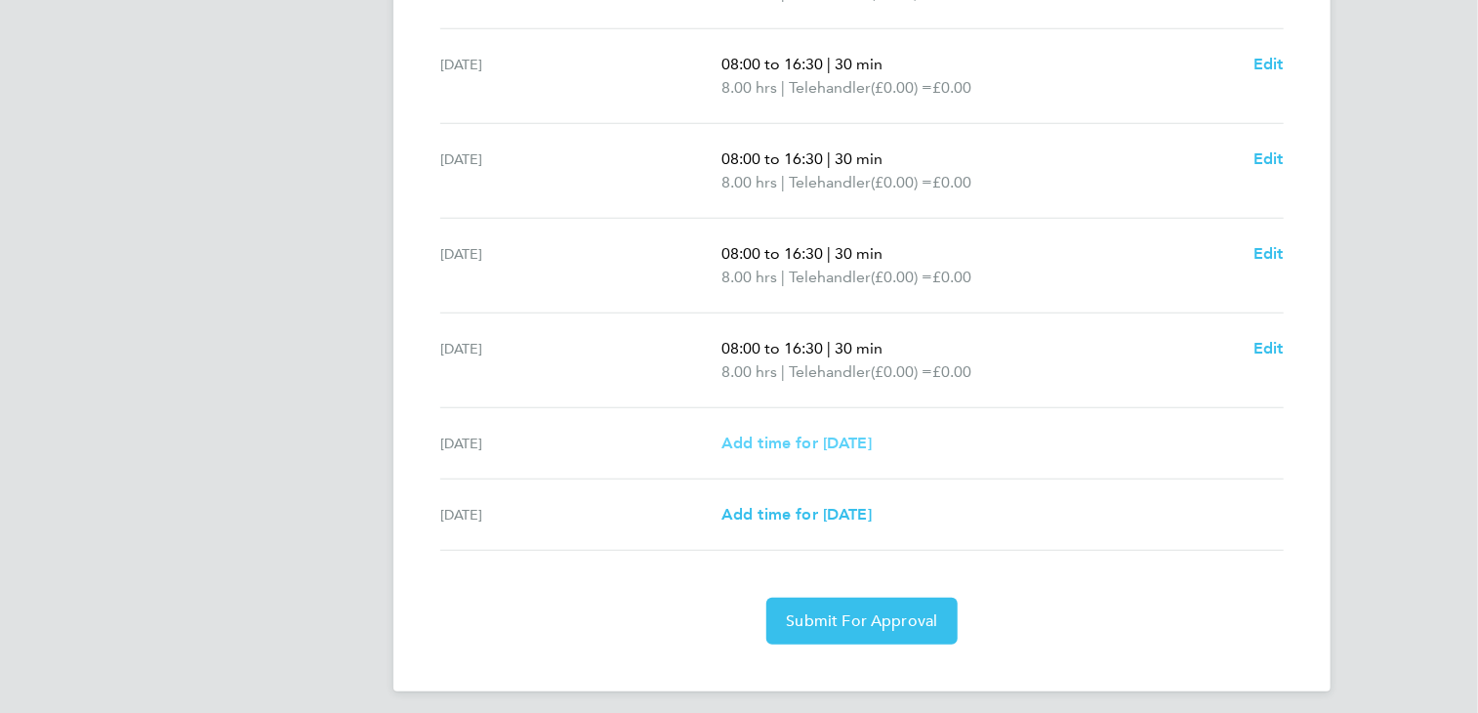
click at [825, 437] on span "Add time for [DATE]" at bounding box center [796, 442] width 150 height 19
select select "30"
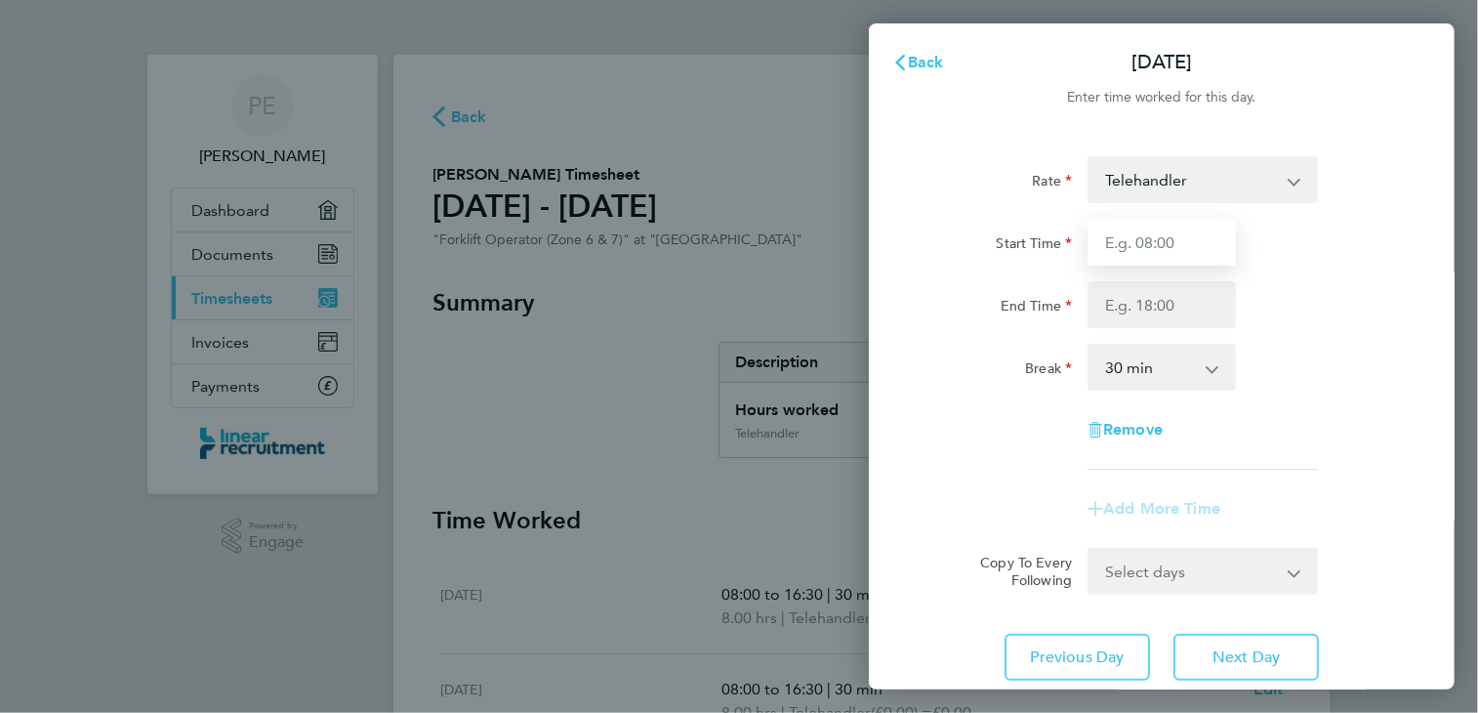
click at [1193, 250] on input "Start Time" at bounding box center [1161, 242] width 148 height 47
type input "08:00"
click at [1160, 305] on input "End Time" at bounding box center [1161, 304] width 148 height 47
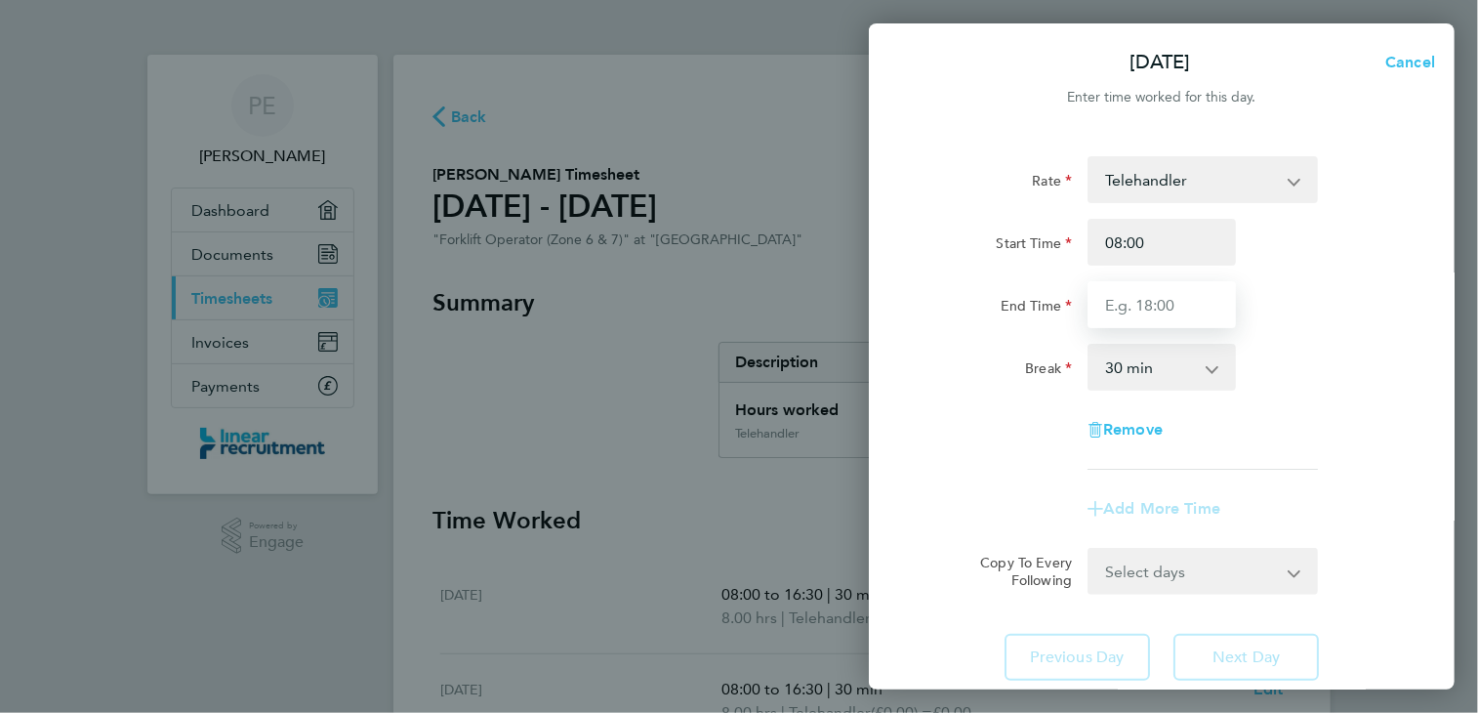
type input "16:30"
click at [1403, 321] on div "End Time 16:30" at bounding box center [1162, 304] width 492 height 47
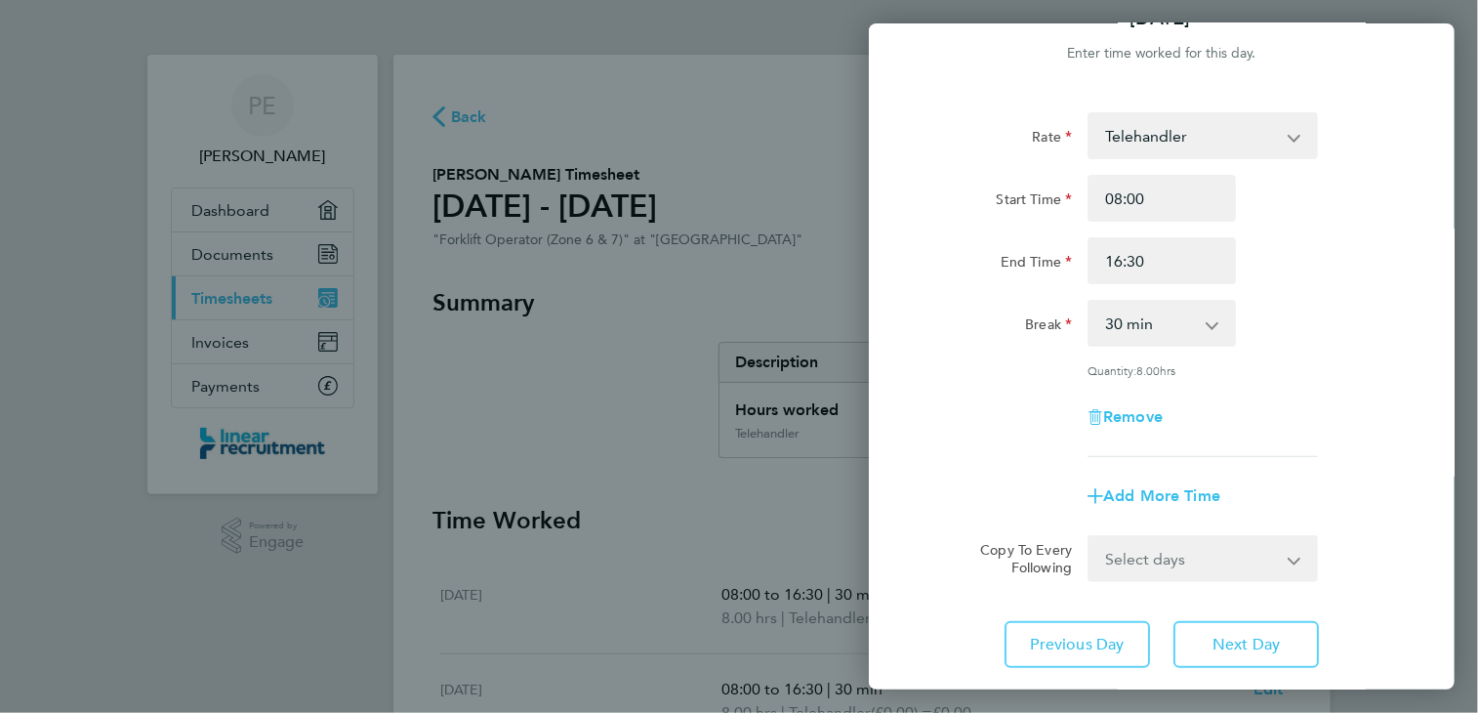
scroll to position [78, 0]
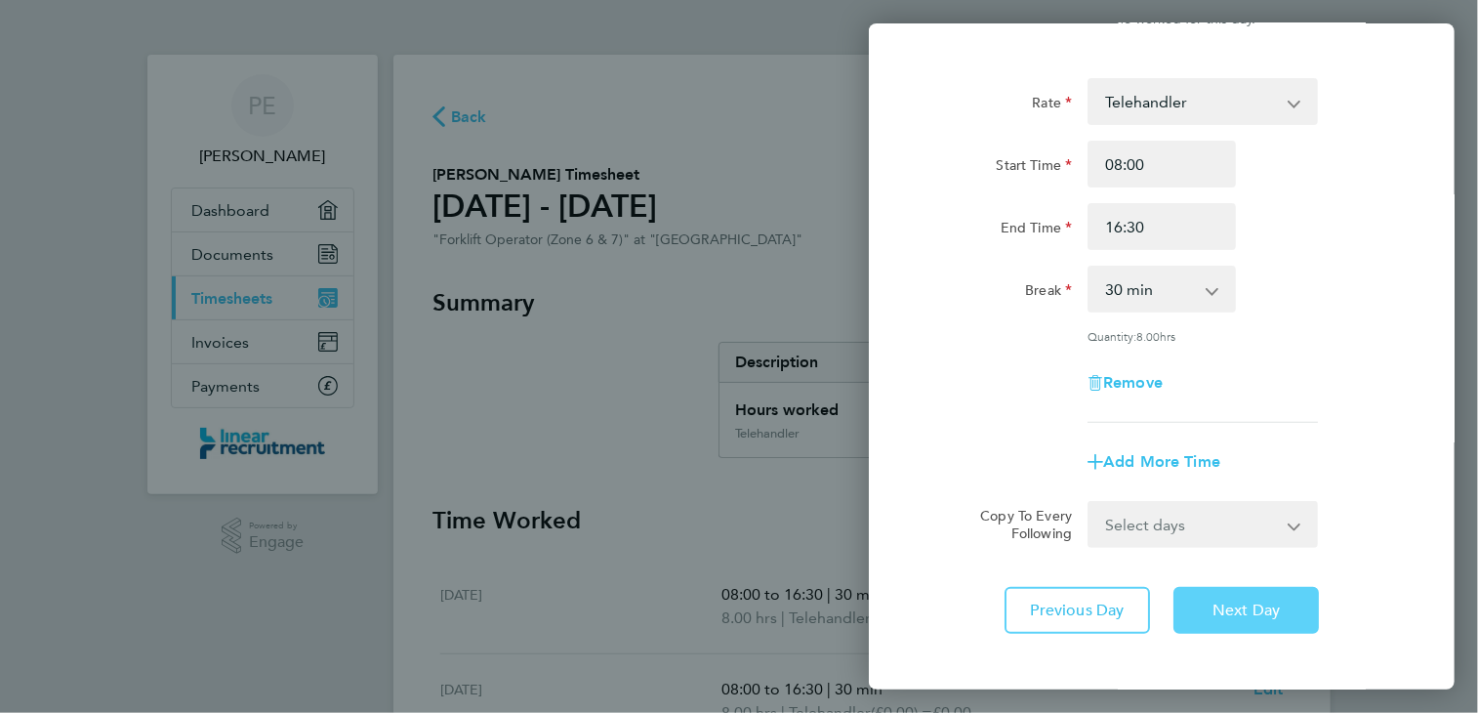
click at [1237, 594] on button "Next Day" at bounding box center [1245, 610] width 145 height 47
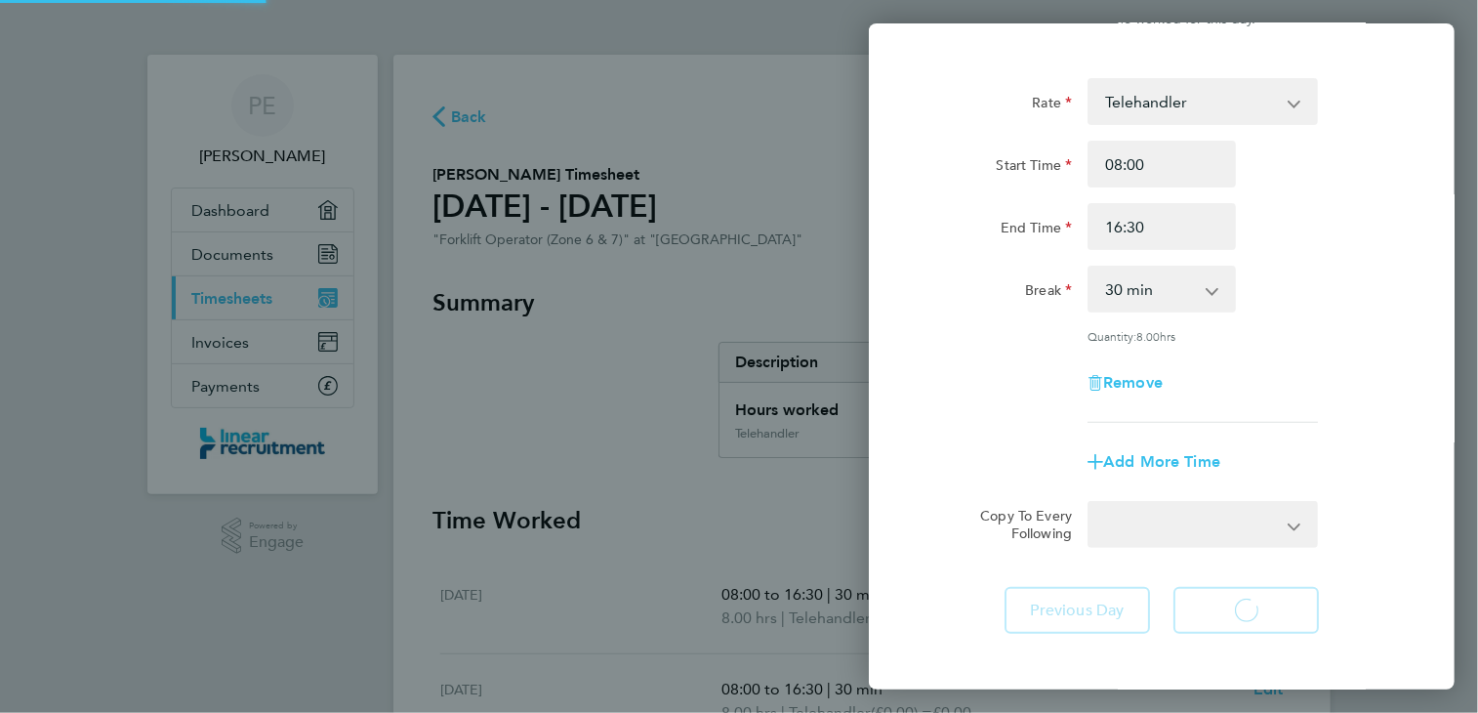
select select "30"
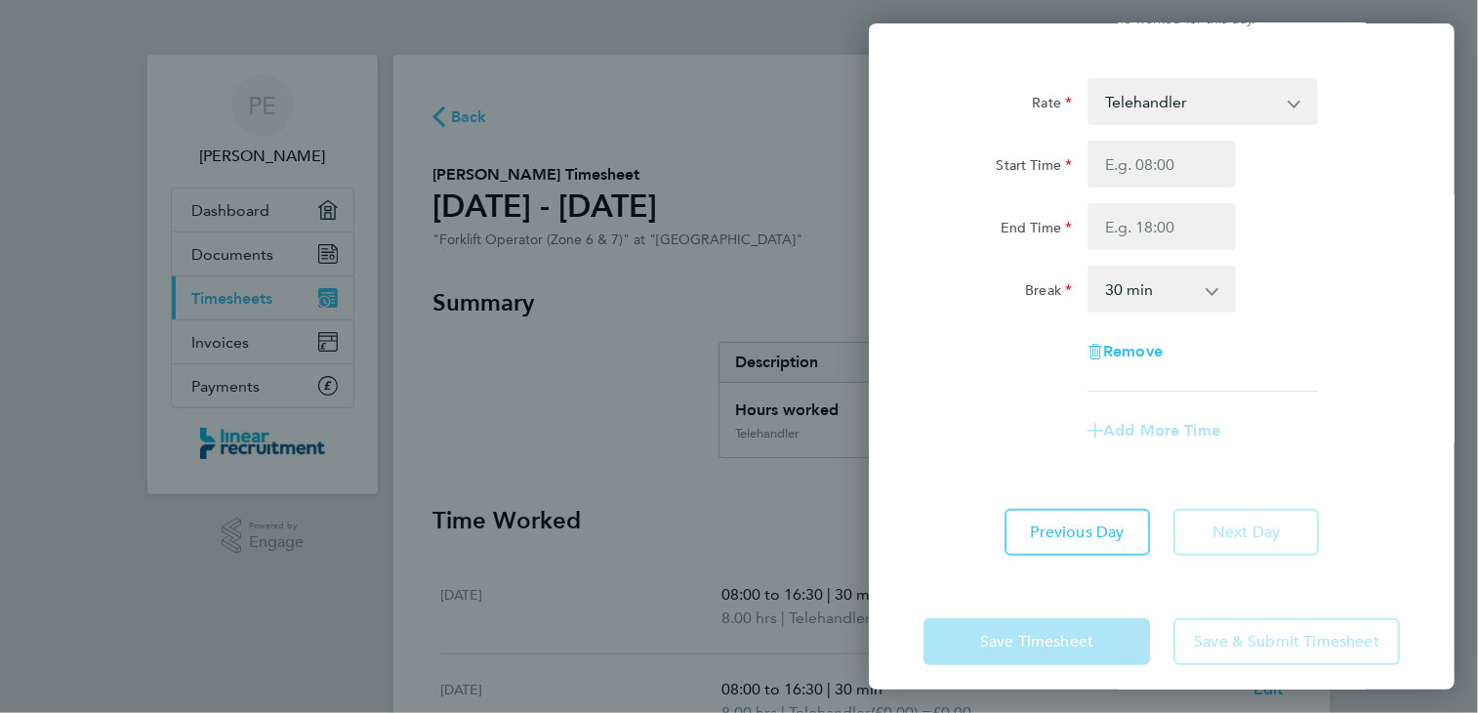
click at [994, 637] on app-form-button "Save Timesheet" at bounding box center [1042, 641] width 238 height 47
click at [566, 398] on div "Back [DATE] Enter time worked for this day. Rate Telehandler Start Time End Tim…" at bounding box center [739, 356] width 1478 height 713
click at [563, 399] on div "Back [DATE] Enter time worked for this day. Rate Telehandler Start Time End Tim…" at bounding box center [739, 356] width 1478 height 713
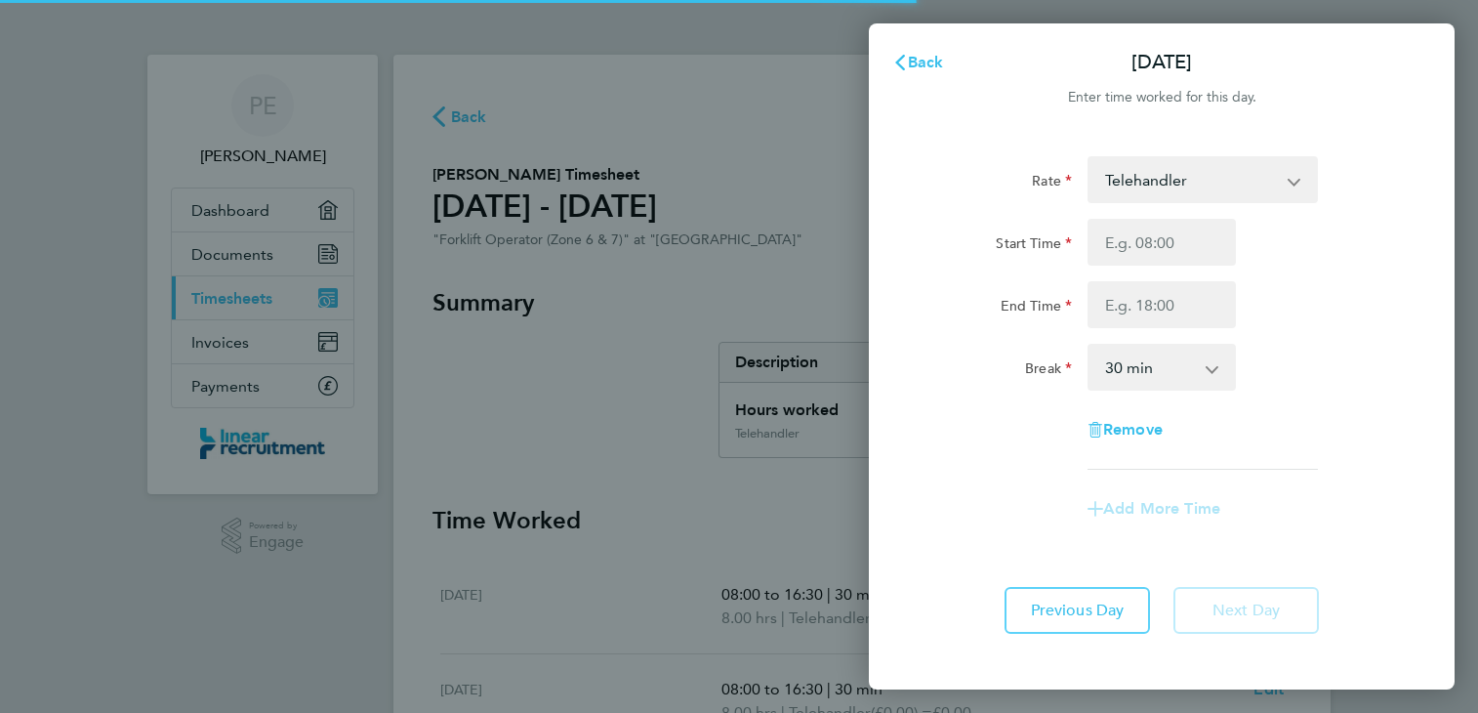
select select "30"
click at [918, 66] on span "Back" at bounding box center [926, 62] width 36 height 19
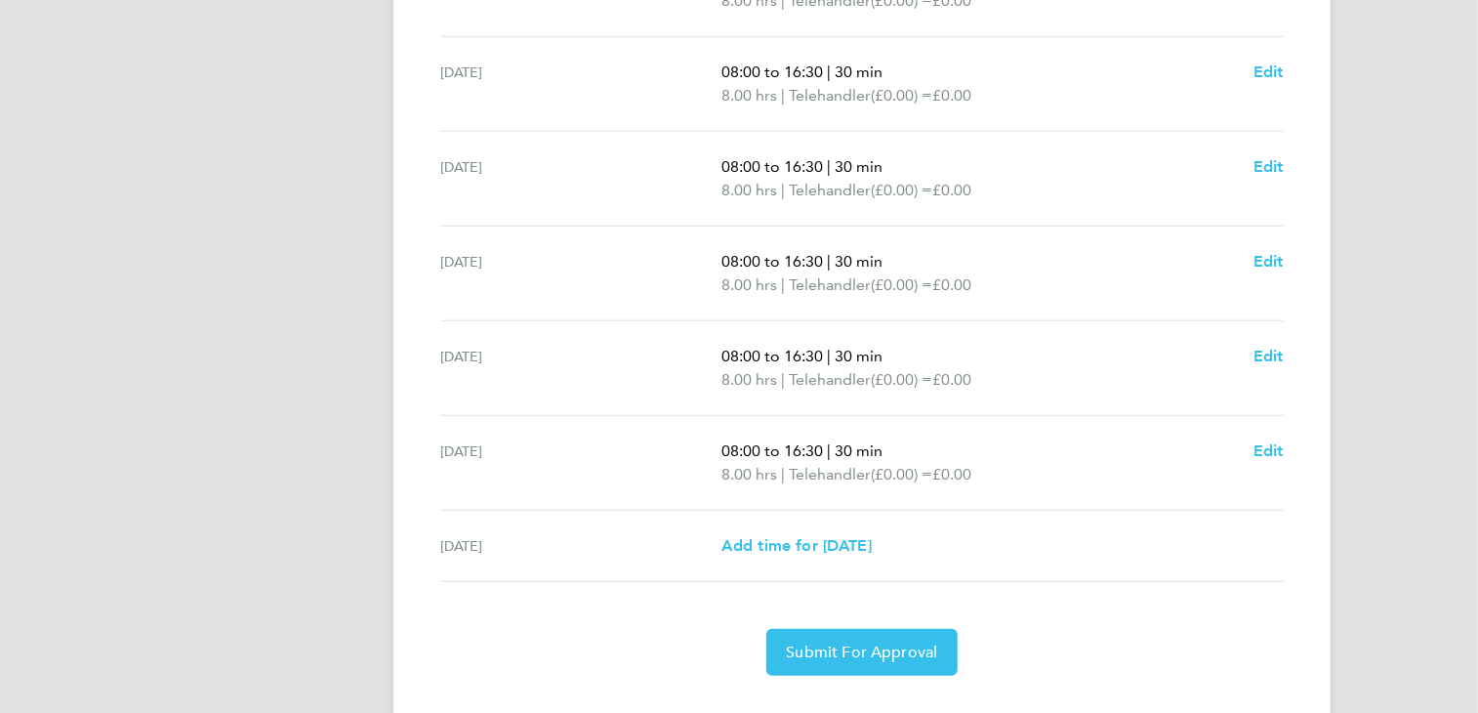
scroll to position [656, 0]
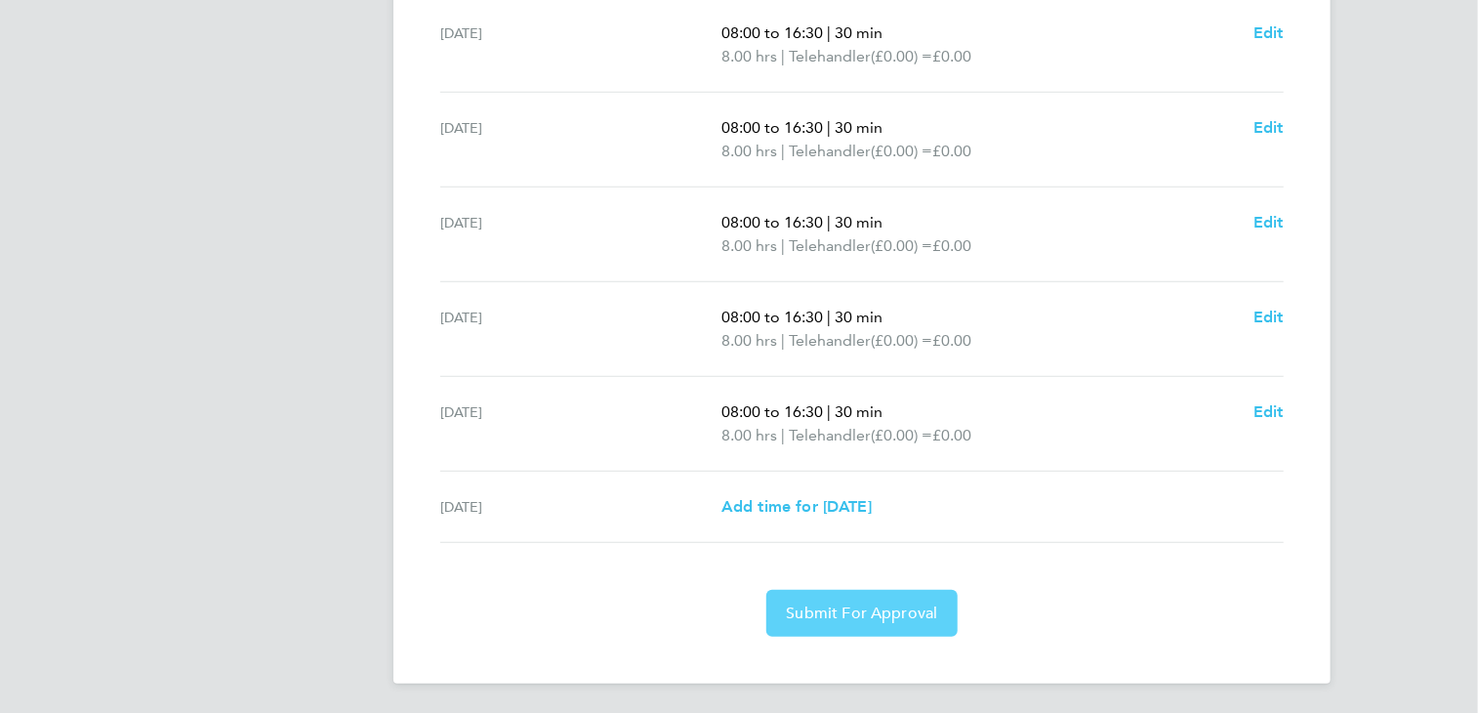
click at [884, 605] on span "Submit For Approval" at bounding box center [861, 613] width 151 height 20
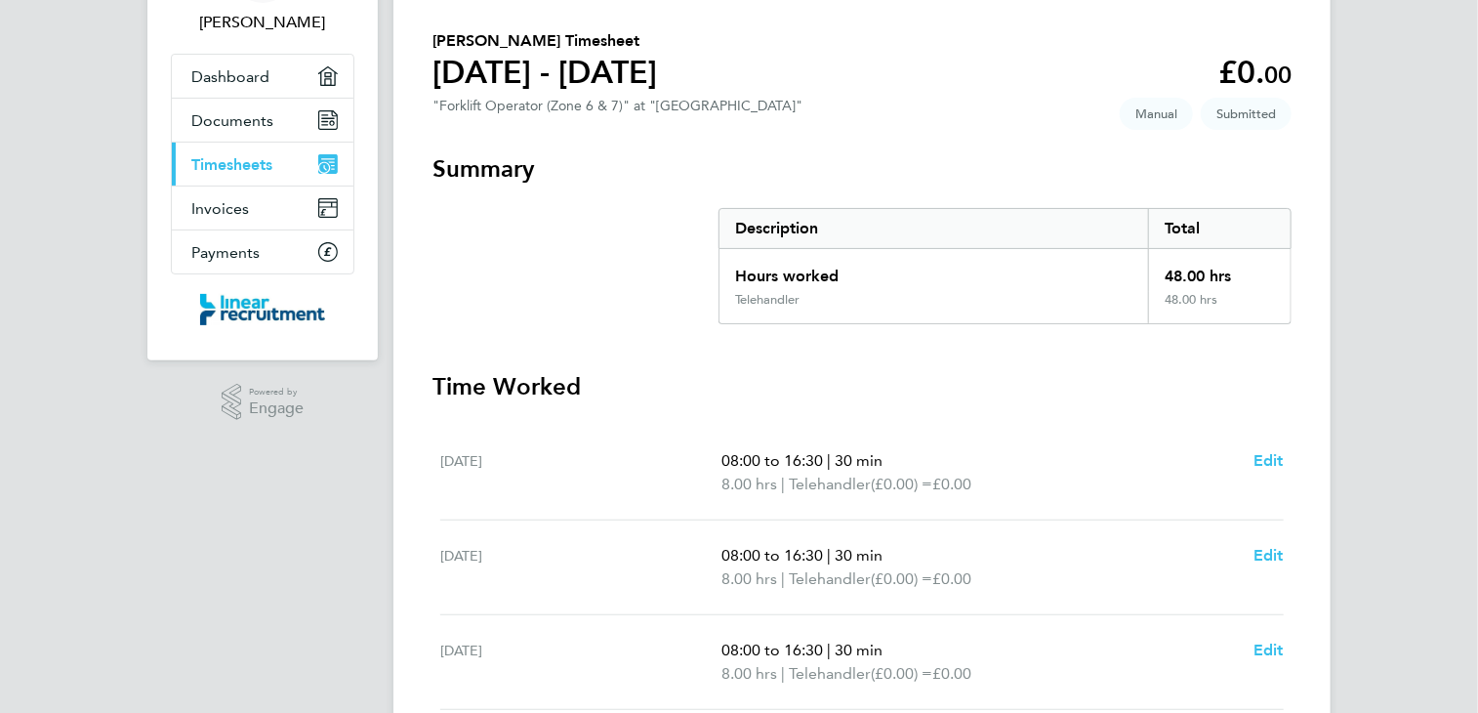
scroll to position [0, 0]
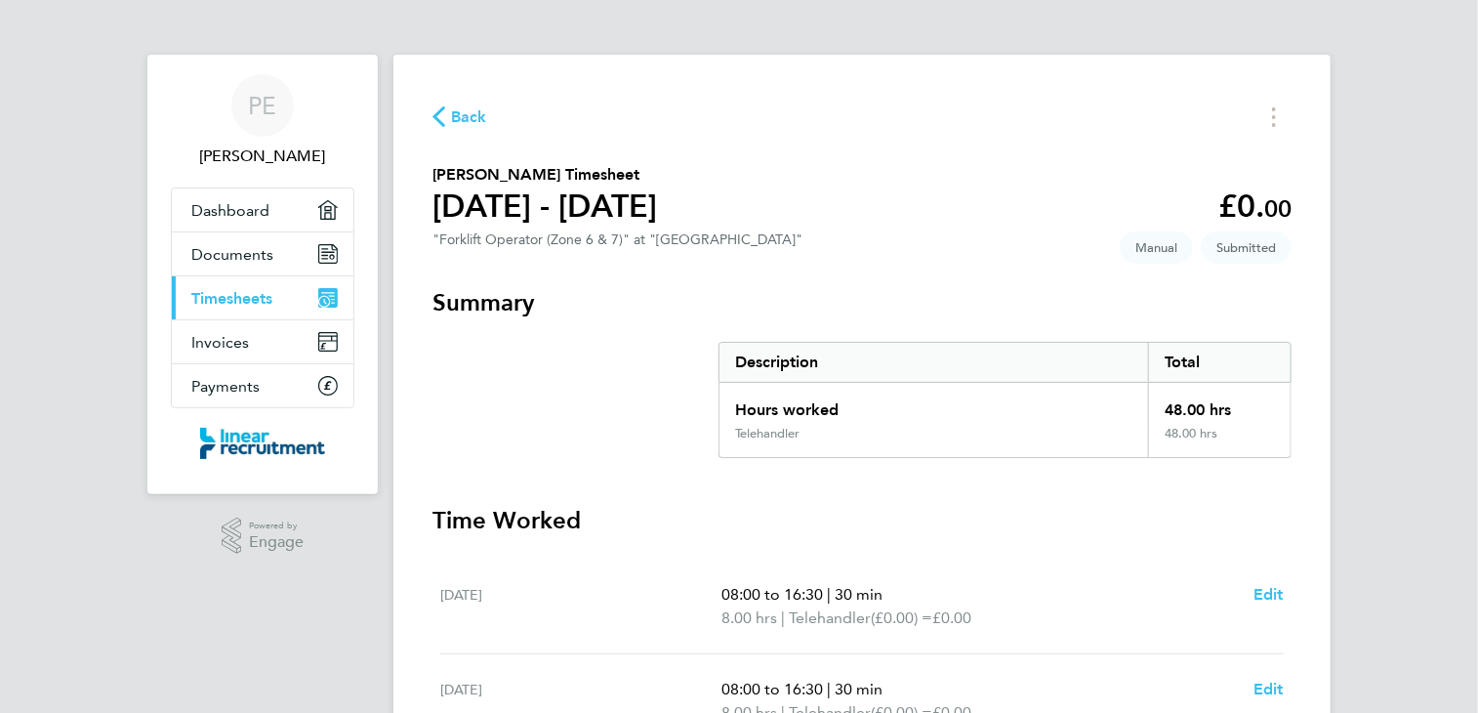
click at [467, 114] on span "Back" at bounding box center [469, 116] width 36 height 23
